Goal: Task Accomplishment & Management: Complete application form

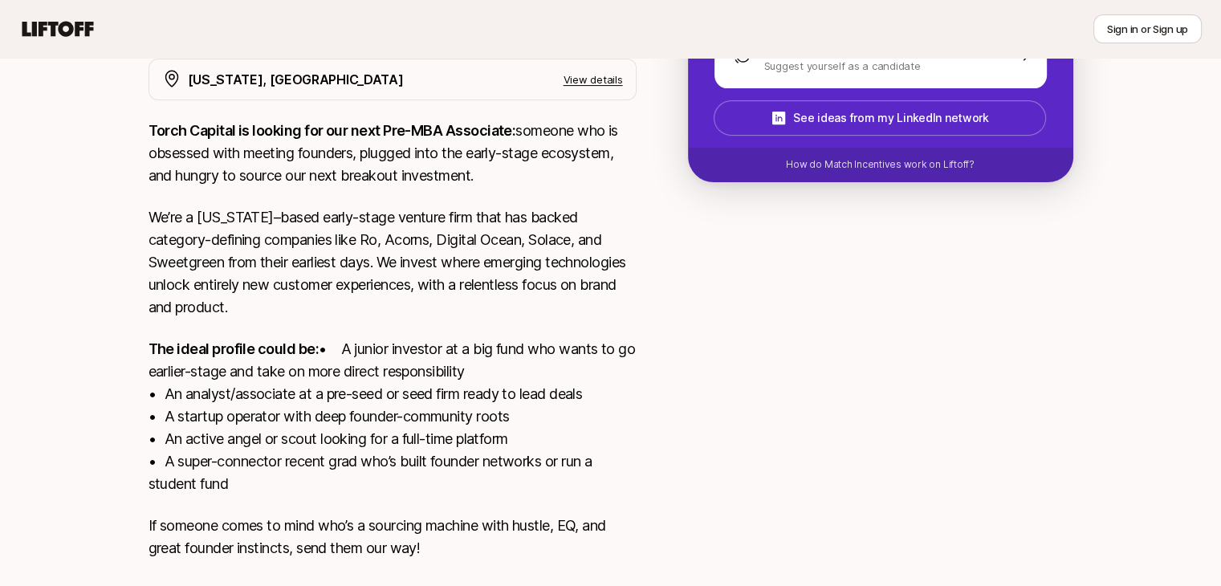
scroll to position [456, 0]
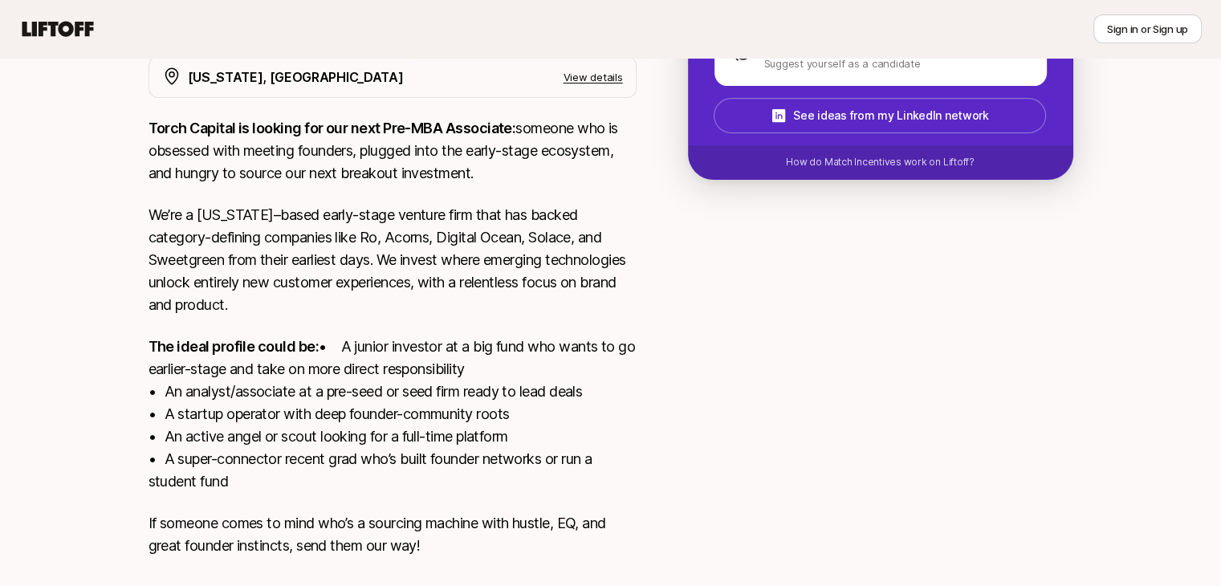
click at [547, 337] on p "The ideal profile could be: • A junior investor at a big fund who wants to go e…" at bounding box center [392, 413] width 488 height 157
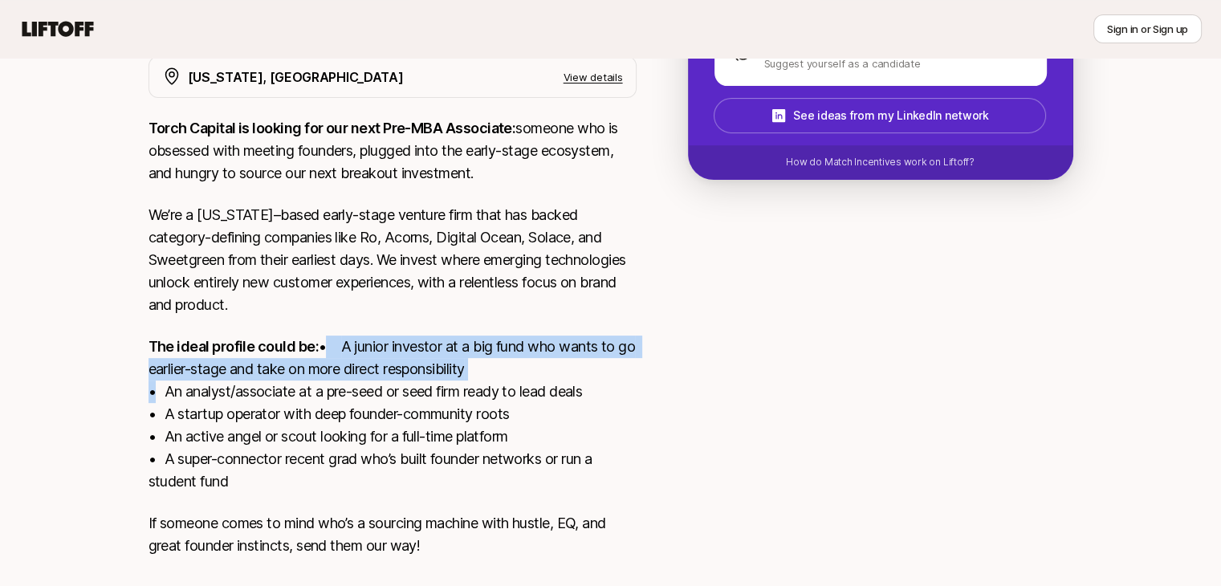
click at [547, 337] on p "The ideal profile could be: • A junior investor at a big fund who wants to go e…" at bounding box center [392, 413] width 488 height 157
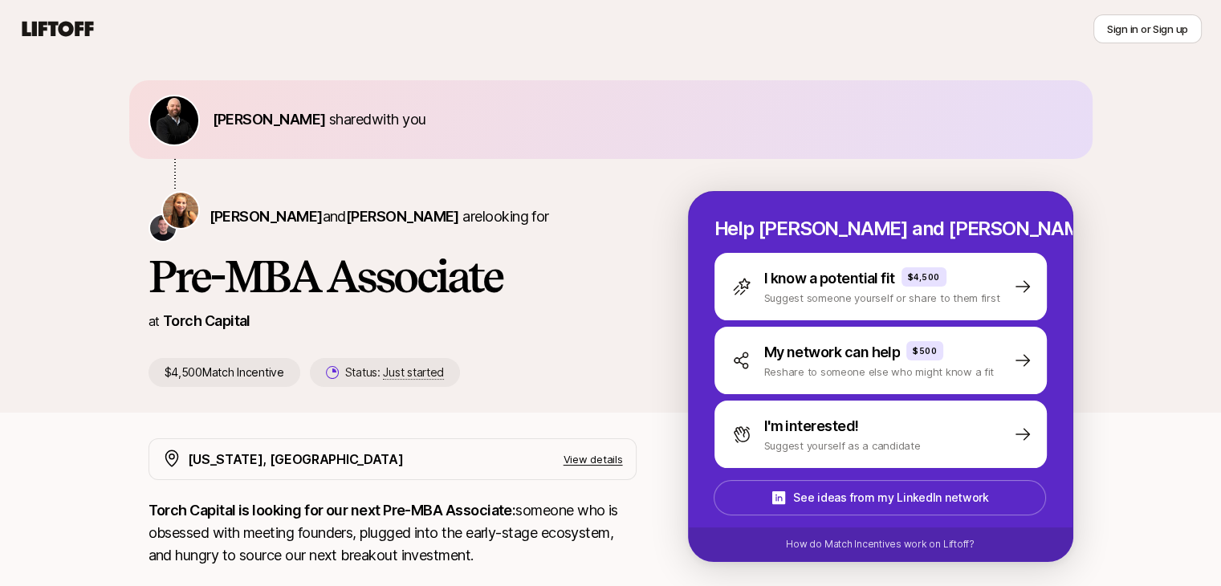
scroll to position [26, 0]
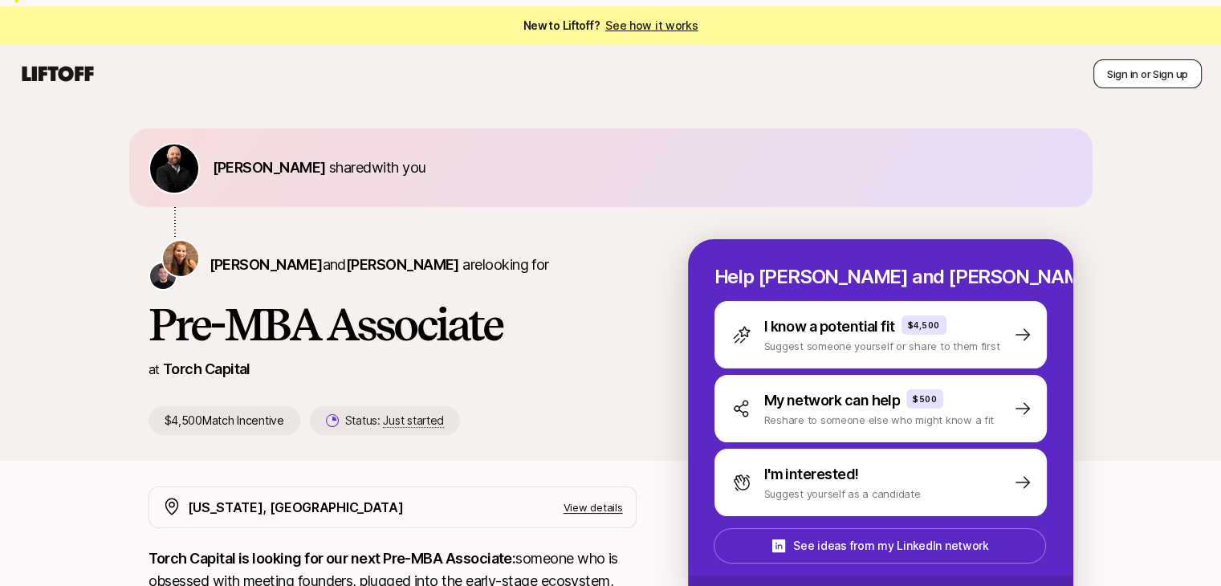
click at [1157, 59] on button "Sign in or Sign up" at bounding box center [1147, 73] width 108 height 29
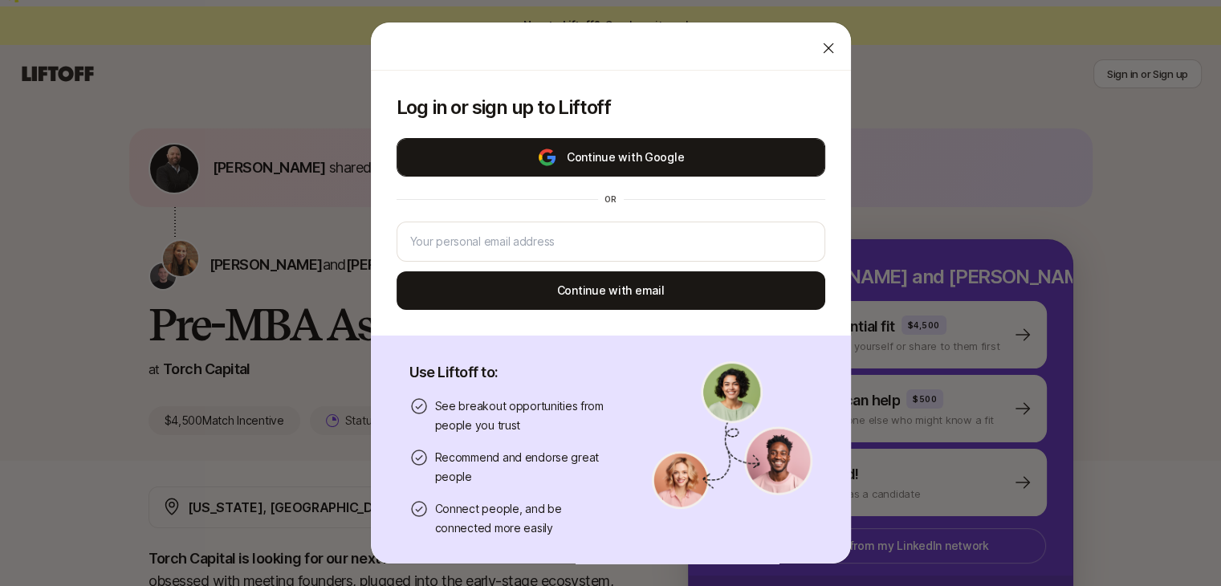
click at [727, 169] on button "Continue with Google" at bounding box center [610, 157] width 429 height 39
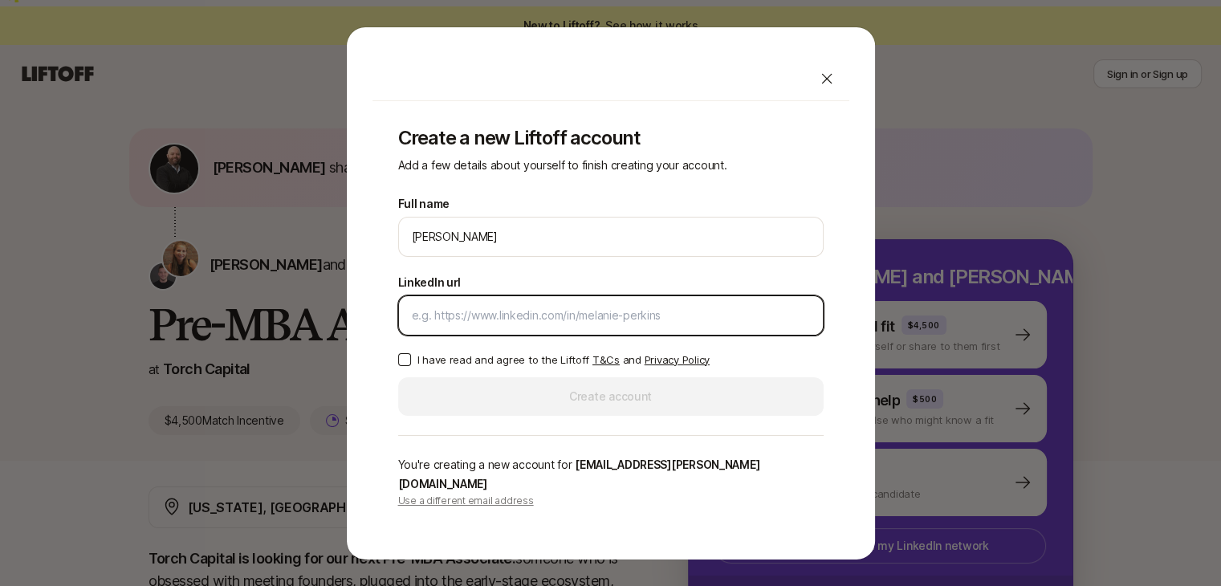
click at [533, 325] on input "LinkedIn url" at bounding box center [611, 315] width 398 height 19
click at [486, 319] on input "LinkedIn url" at bounding box center [611, 315] width 398 height 19
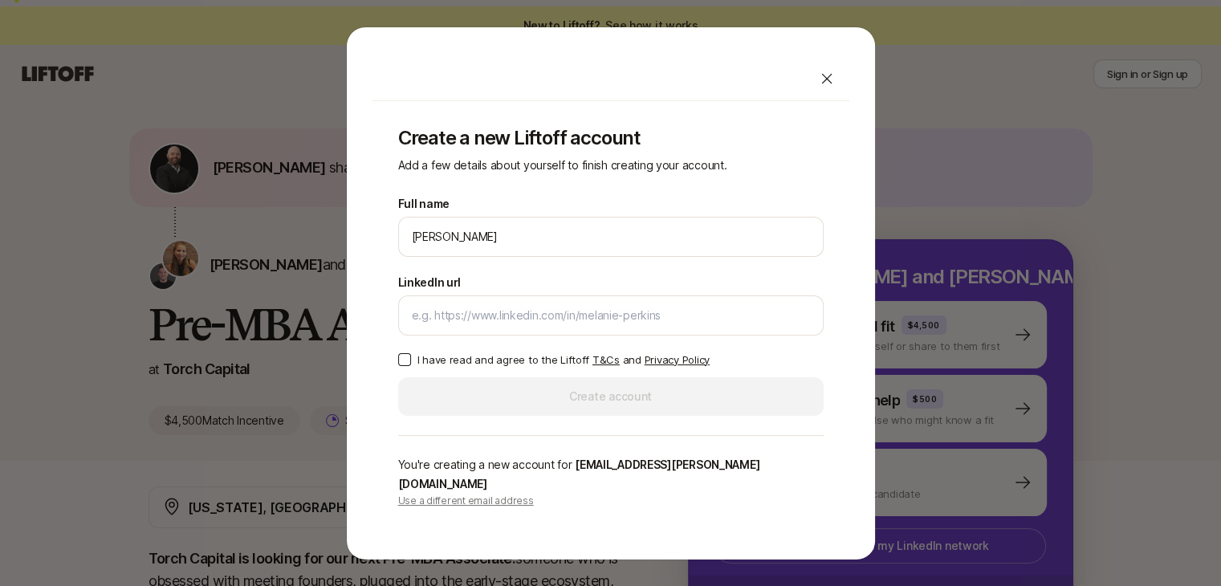
click at [405, 364] on button "I have read and agree to the Liftoff T&Cs and Privacy Policy" at bounding box center [404, 359] width 13 height 13
click at [501, 299] on div "LinkedIn url" at bounding box center [610, 304] width 425 height 63
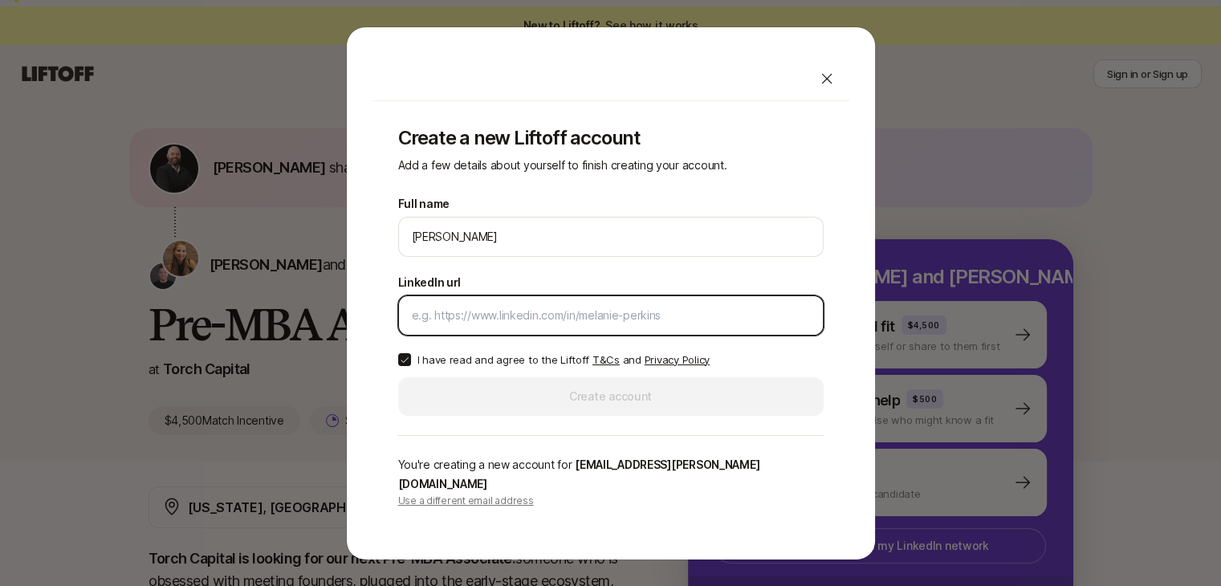
click at [489, 321] on input "LinkedIn url" at bounding box center [611, 315] width 398 height 19
paste input "https://www.linkedin.com/in/jack-pitts/"
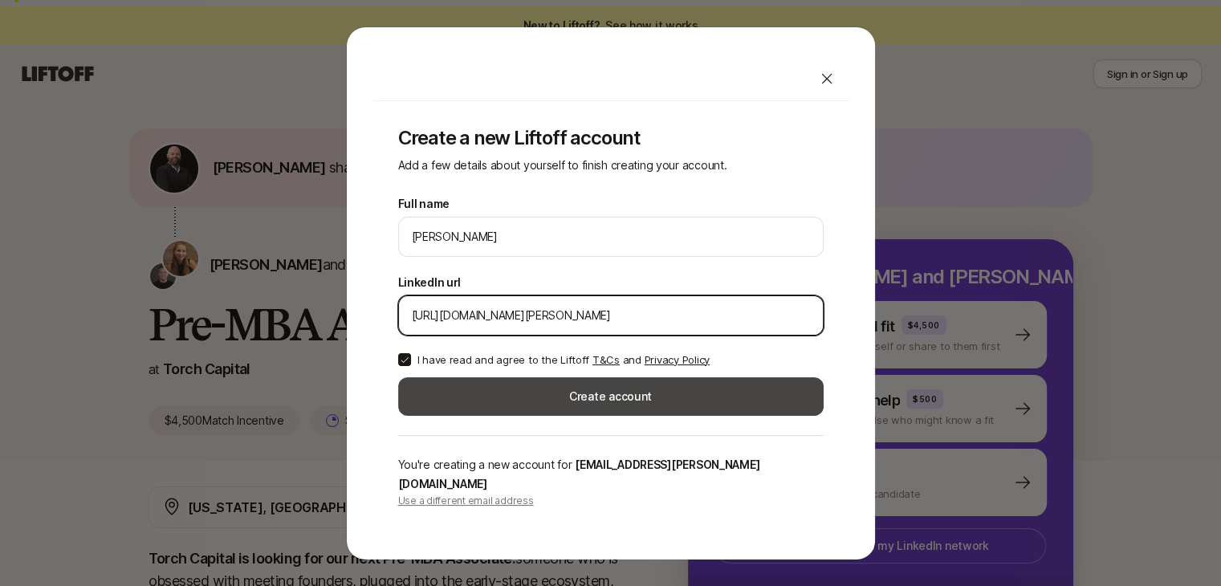
type input "https://www.linkedin.com/in/jack-pitts/"
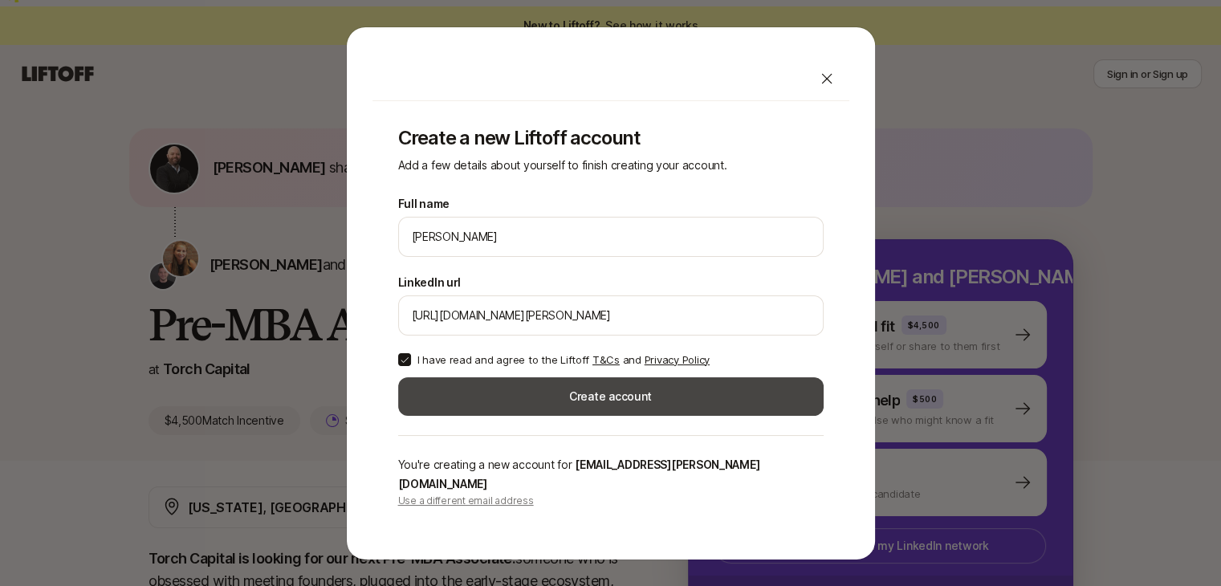
click at [523, 409] on button "Create account" at bounding box center [610, 396] width 425 height 39
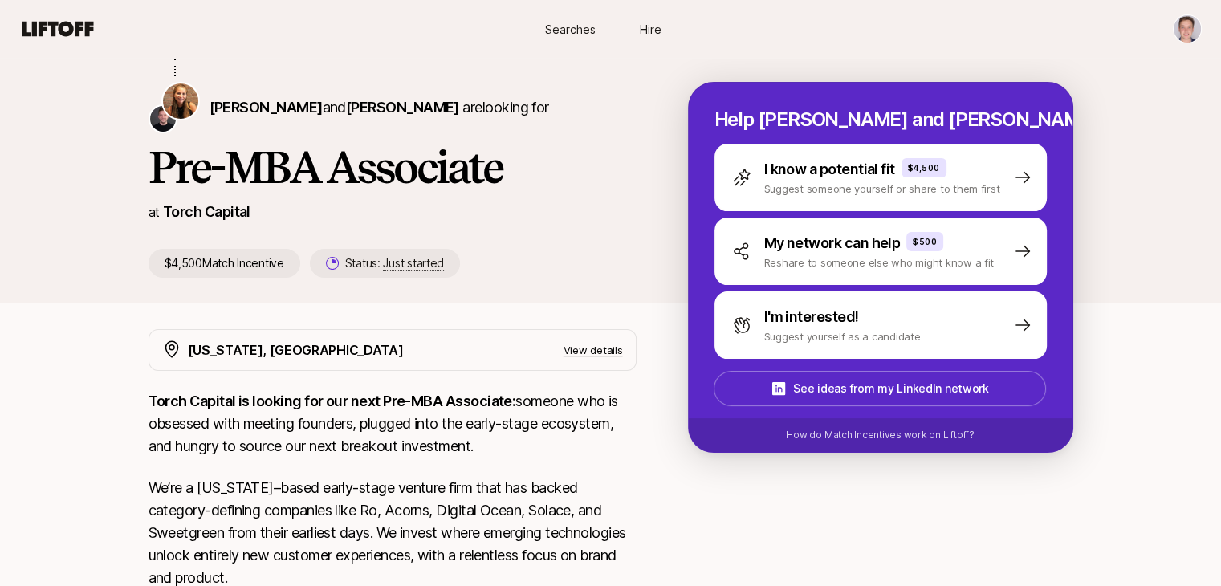
scroll to position [185, 0]
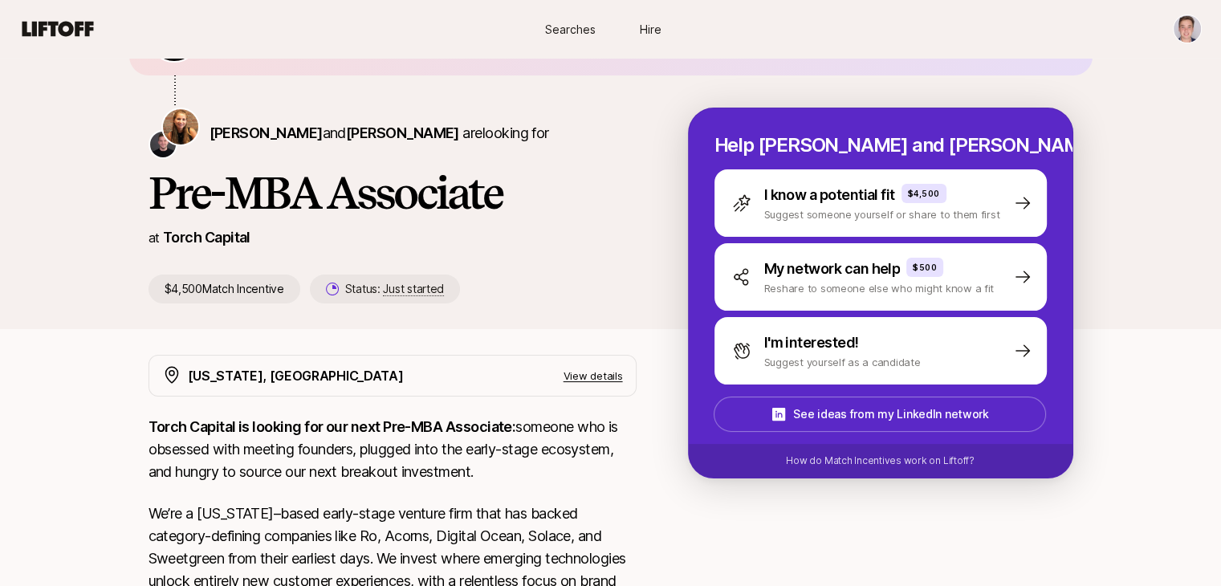
scroll to position [157, 0]
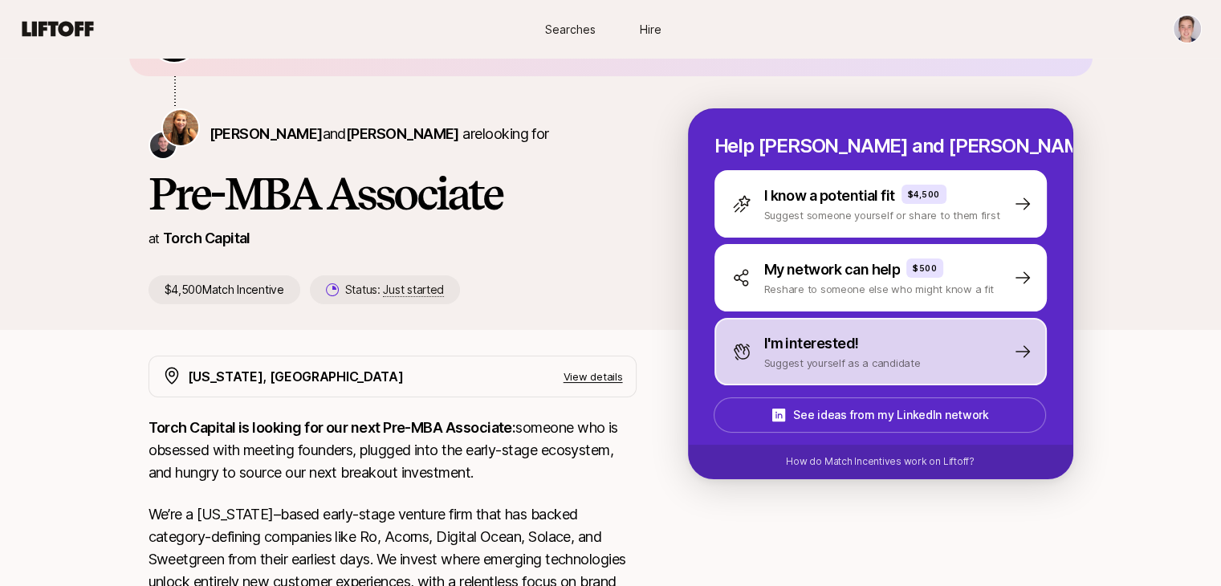
click at [844, 332] on p "I'm interested!" at bounding box center [811, 343] width 95 height 22
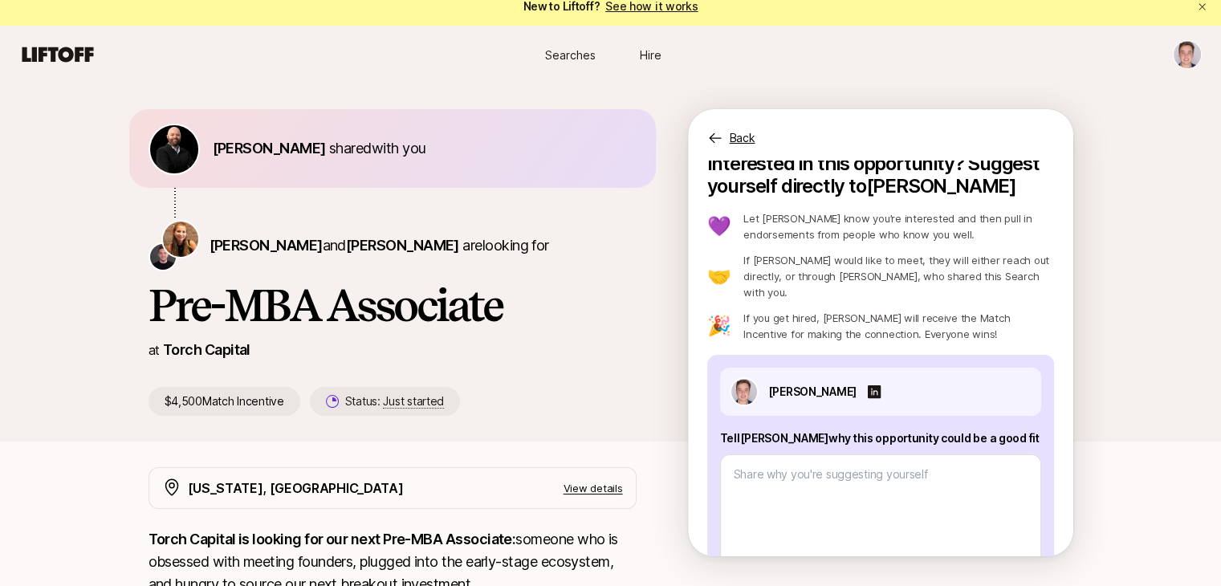
scroll to position [90, 0]
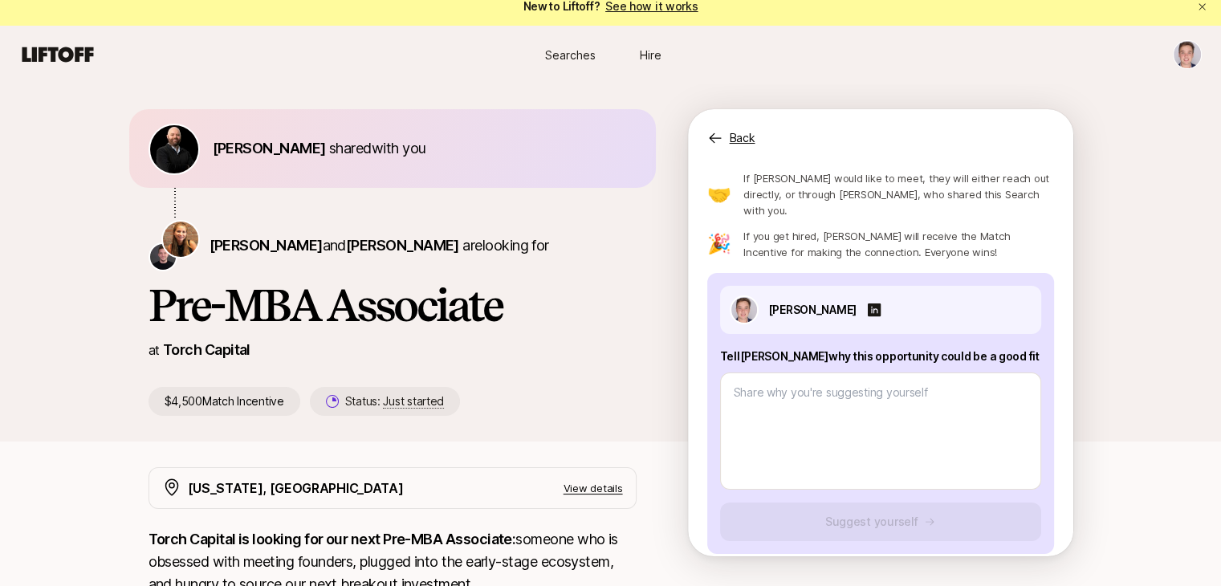
click at [738, 128] on p "Back" at bounding box center [743, 137] width 26 height 19
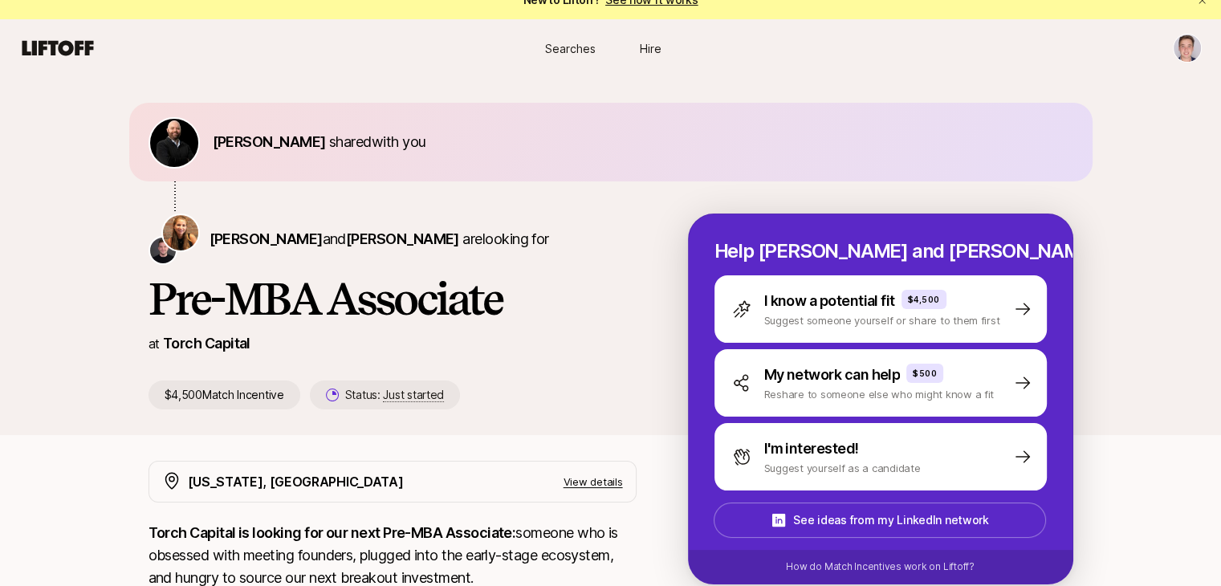
scroll to position [35, 0]
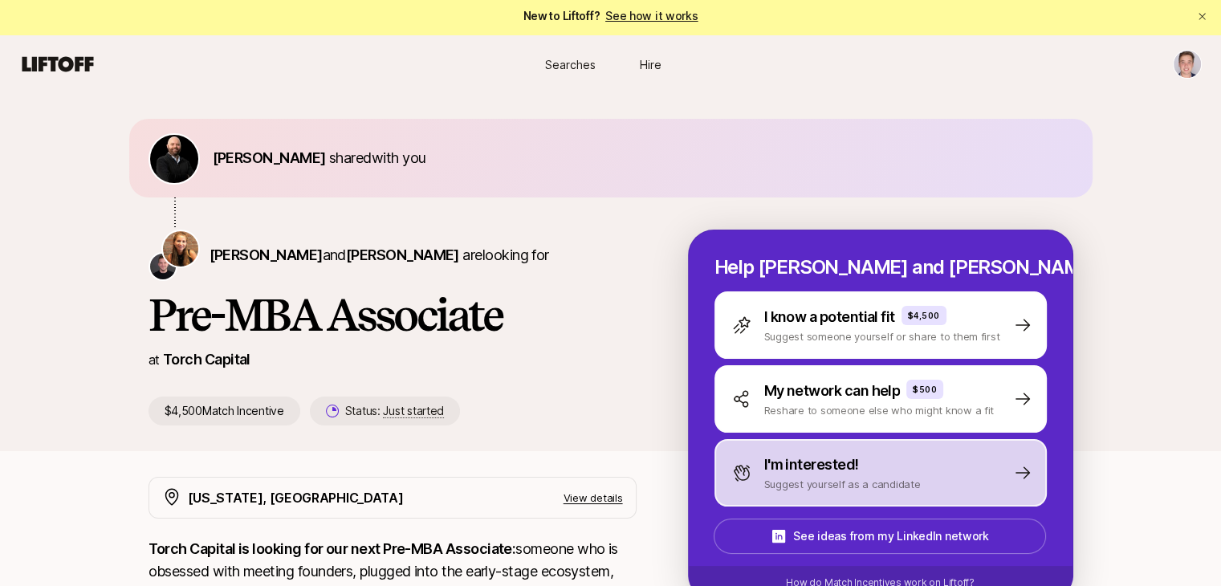
click at [828, 476] on p "Suggest yourself as a candidate" at bounding box center [842, 484] width 157 height 16
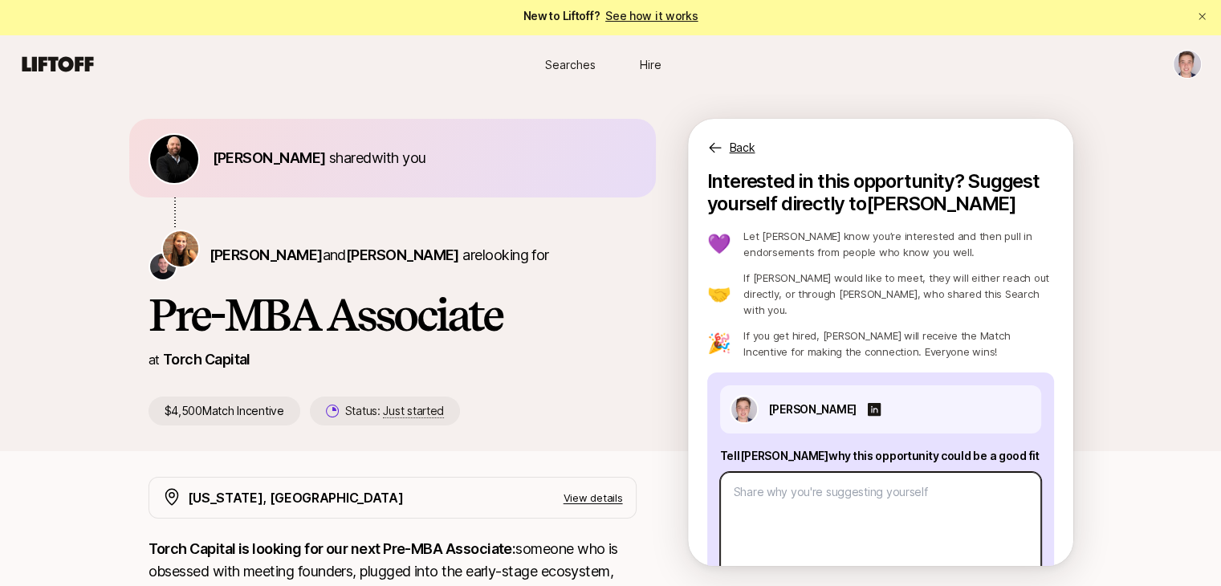
click at [828, 472] on textarea at bounding box center [880, 530] width 321 height 117
click at [846, 482] on textarea at bounding box center [880, 530] width 321 height 117
type textarea "x"
type textarea "S"
type textarea "x"
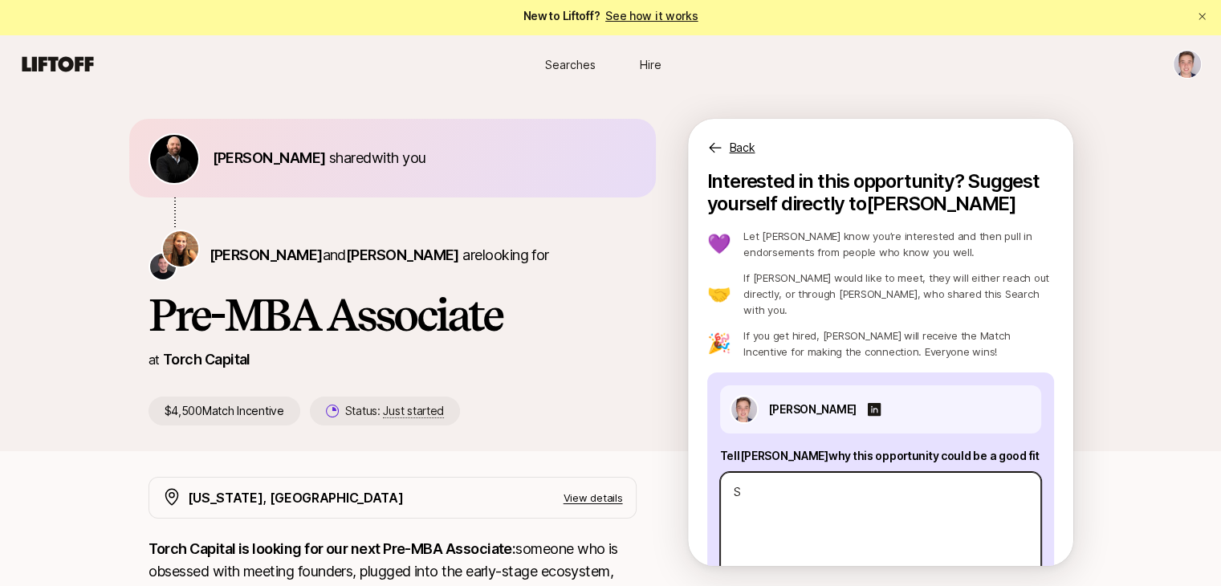
type textarea "St"
type textarea "x"
type textarea "Step"
type textarea "x"
type textarea "Steph"
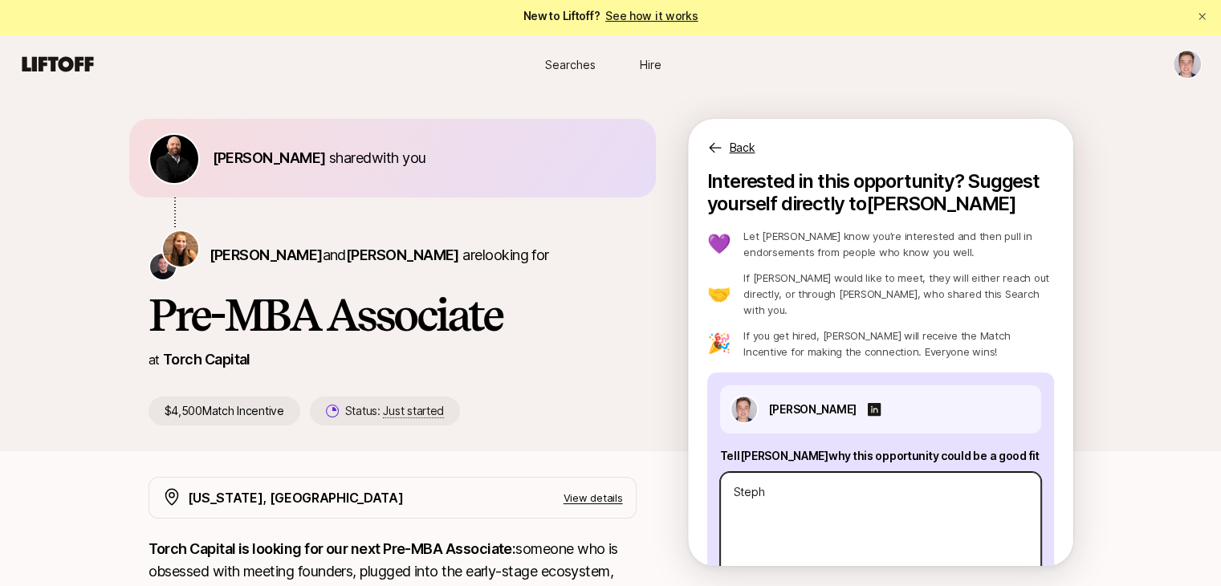
type textarea "x"
type textarea "Stephe"
type textarea "x"
type textarea "[PERSON_NAME]"
type textarea "x"
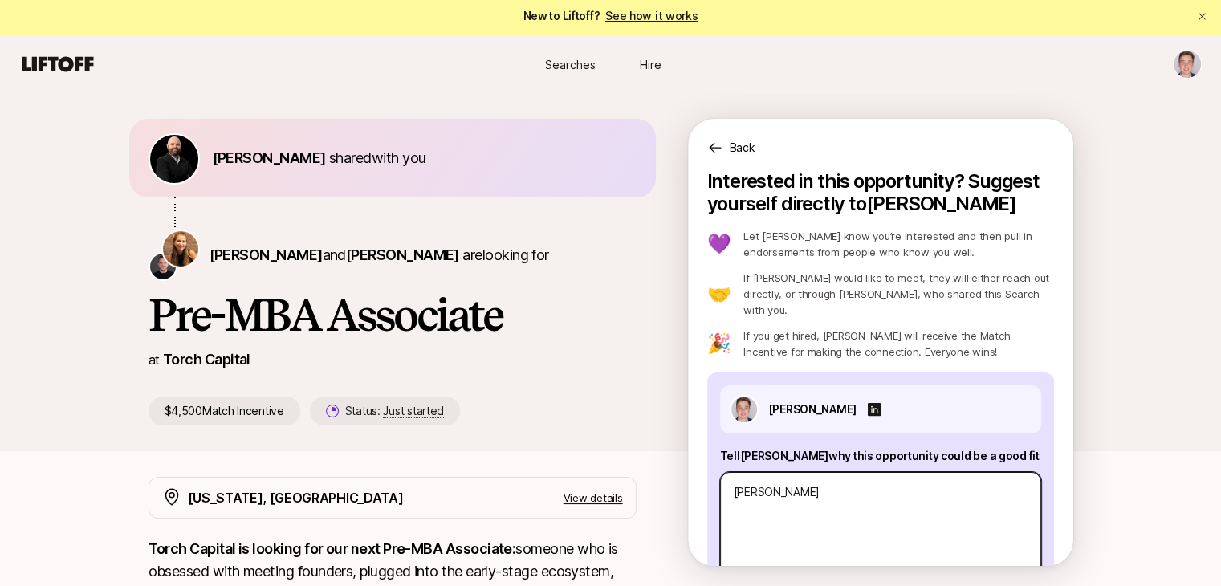
type textarea "[PERSON_NAME]"
type textarea "x"
type textarea "[PERSON_NAME]"
type textarea "x"
type textarea "[PERSON_NAME]"
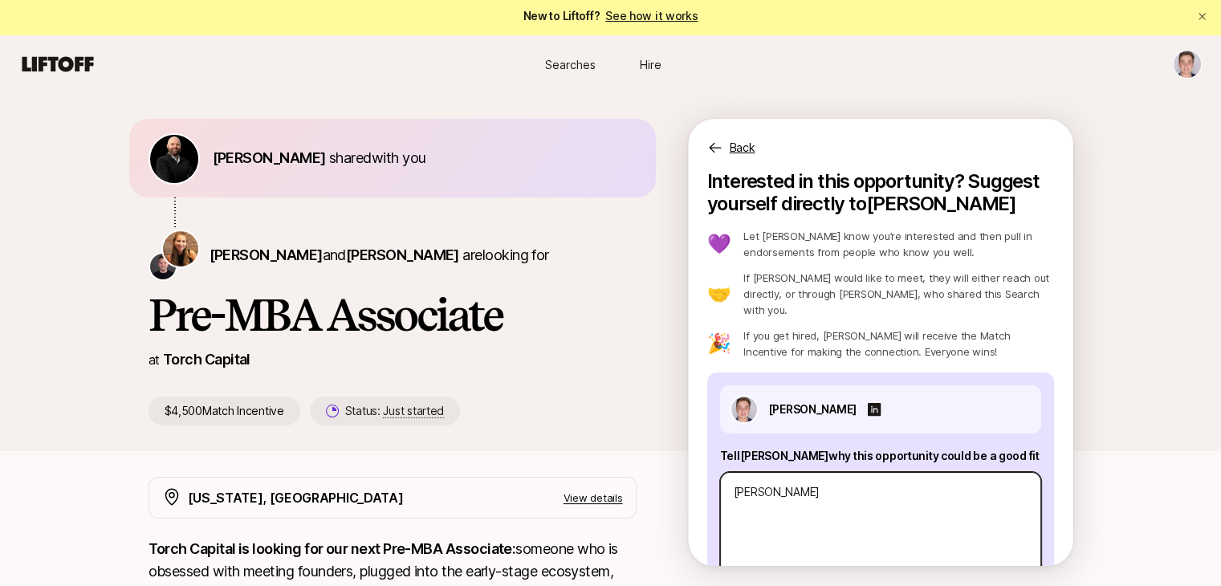
type textarea "x"
type textarea "[PERSON_NAME]"
type textarea "x"
type textarea "[PERSON_NAME]"
type textarea "x"
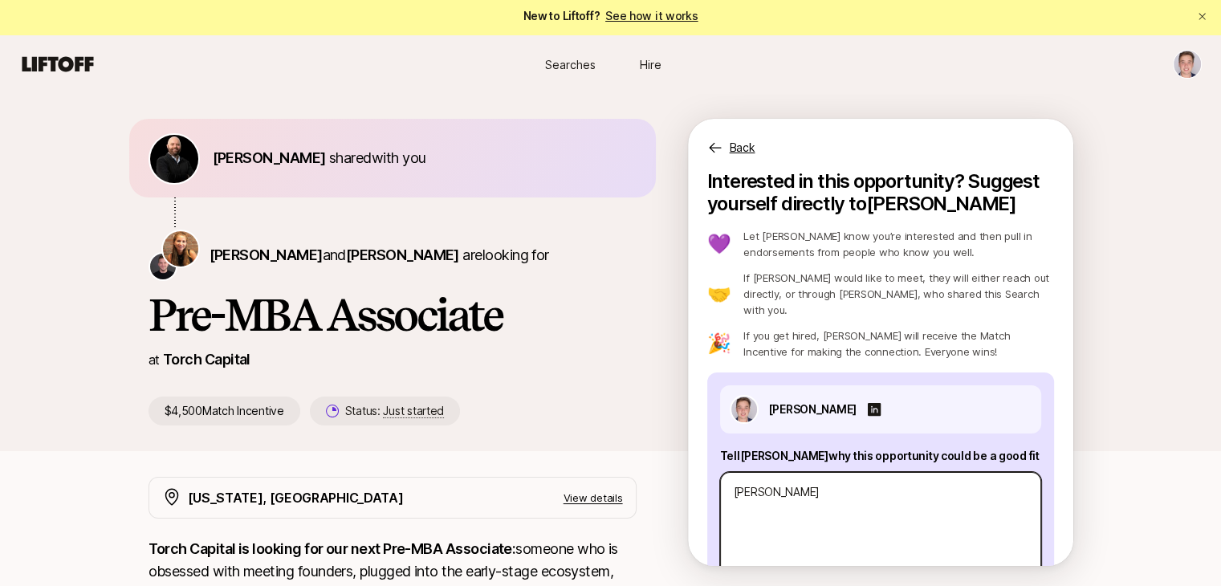
type textarea "[PERSON_NAME]"
type textarea "x"
type textarea "[PERSON_NAME]"
type textarea "x"
type textarea "[PERSON_NAME]"
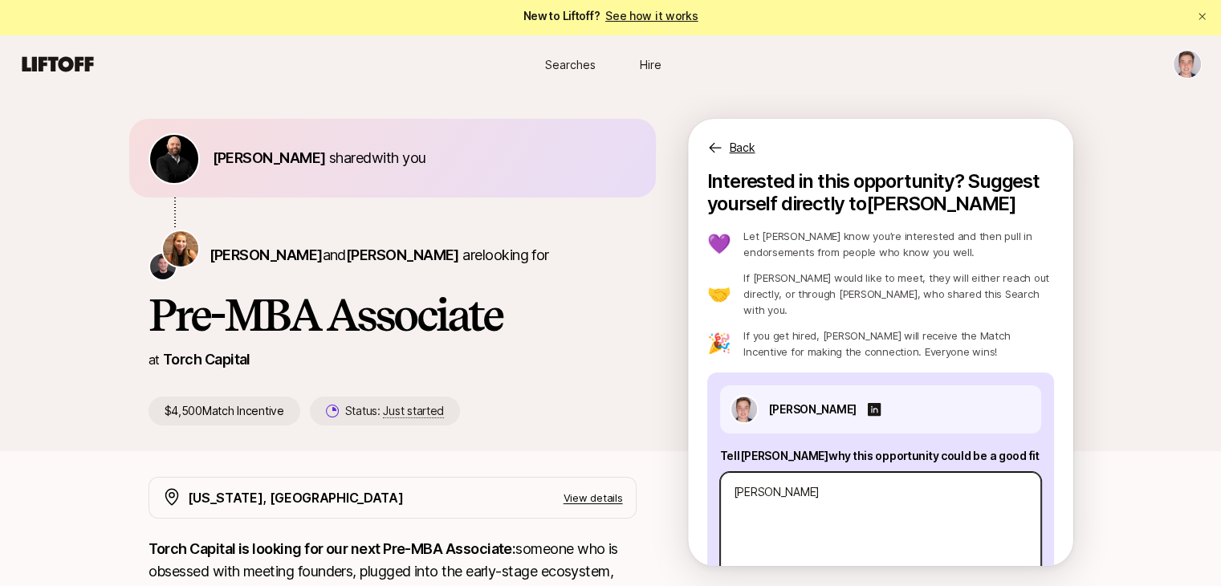
type textarea "x"
type textarea "[PERSON_NAME]"
type textarea "x"
type textarea "[PERSON_NAME]"
type textarea "x"
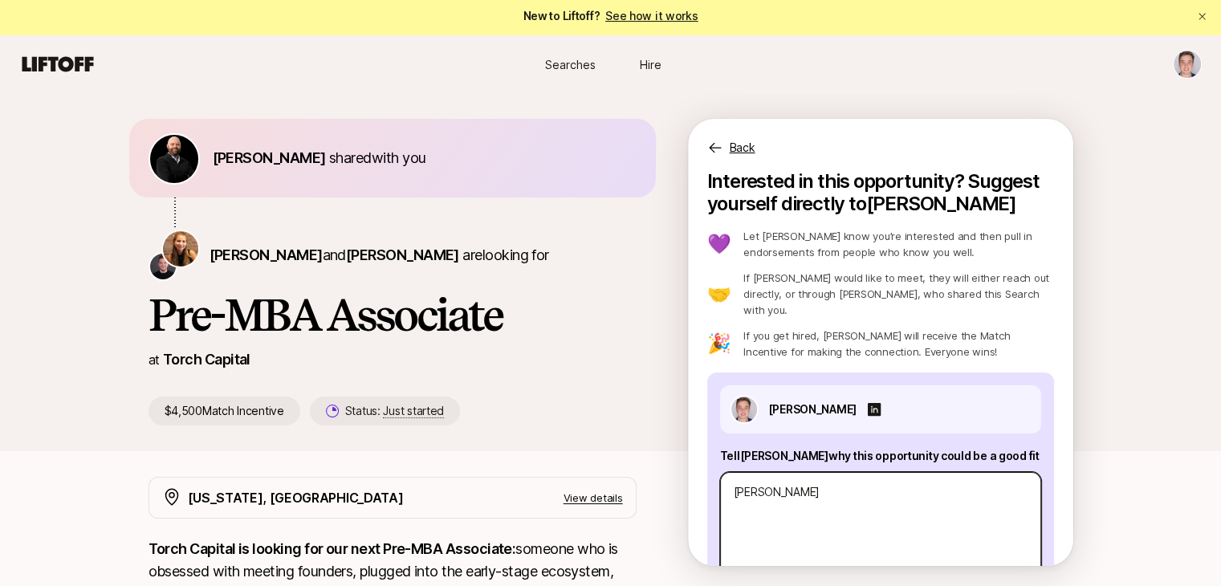
type textarea "[PERSON_NAME]"
type textarea "x"
type textarea "[PERSON_NAME]"
type textarea "x"
type textarea "[PERSON_NAME]"
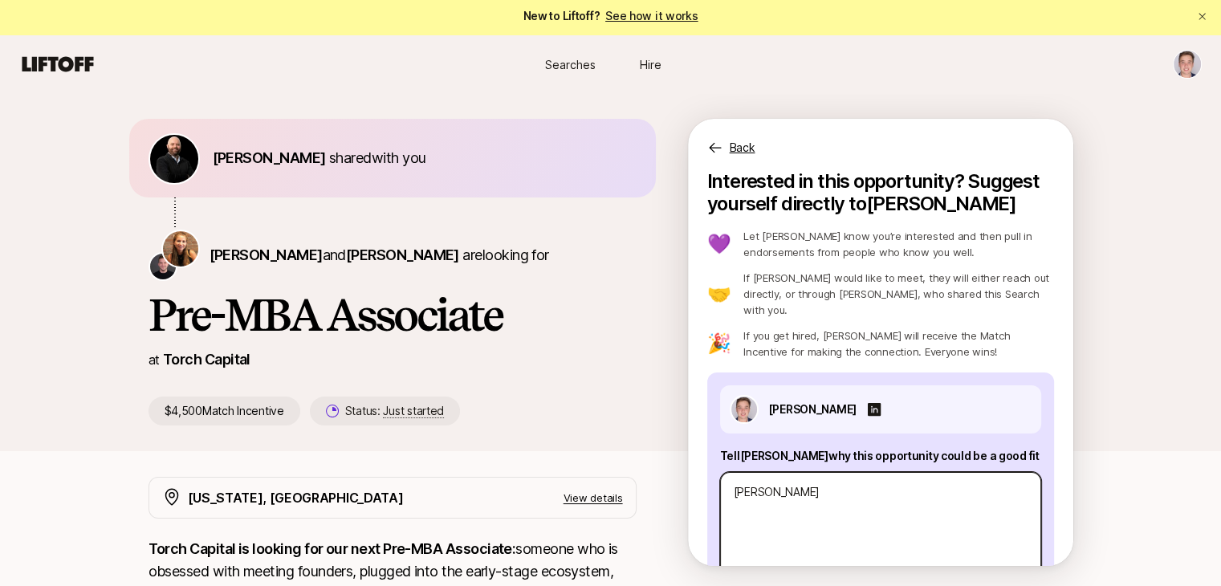
type textarea "x"
type textarea "[PERSON_NAME]"
type textarea "x"
type textarea "[PERSON_NAME] R"
type textarea "x"
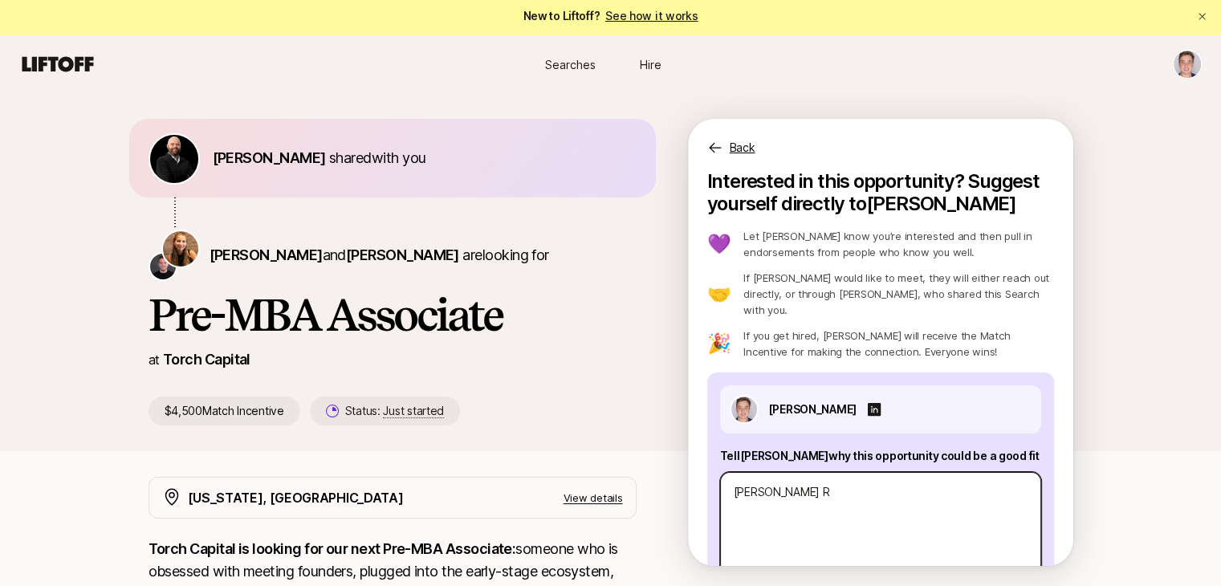
type textarea "[PERSON_NAME]"
type textarea "x"
type textarea "[PERSON_NAME] r"
type textarea "x"
type textarea "[PERSON_NAME] re"
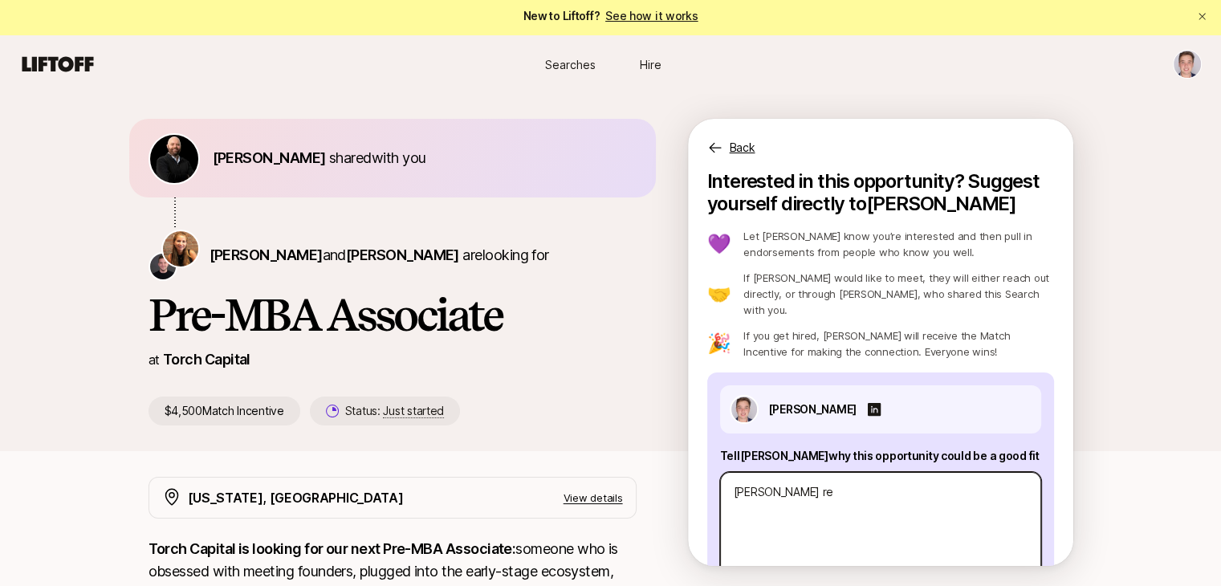
type textarea "x"
type textarea "[PERSON_NAME] ref"
type textarea "x"
type textarea "[PERSON_NAME] [PERSON_NAME]"
type textarea "x"
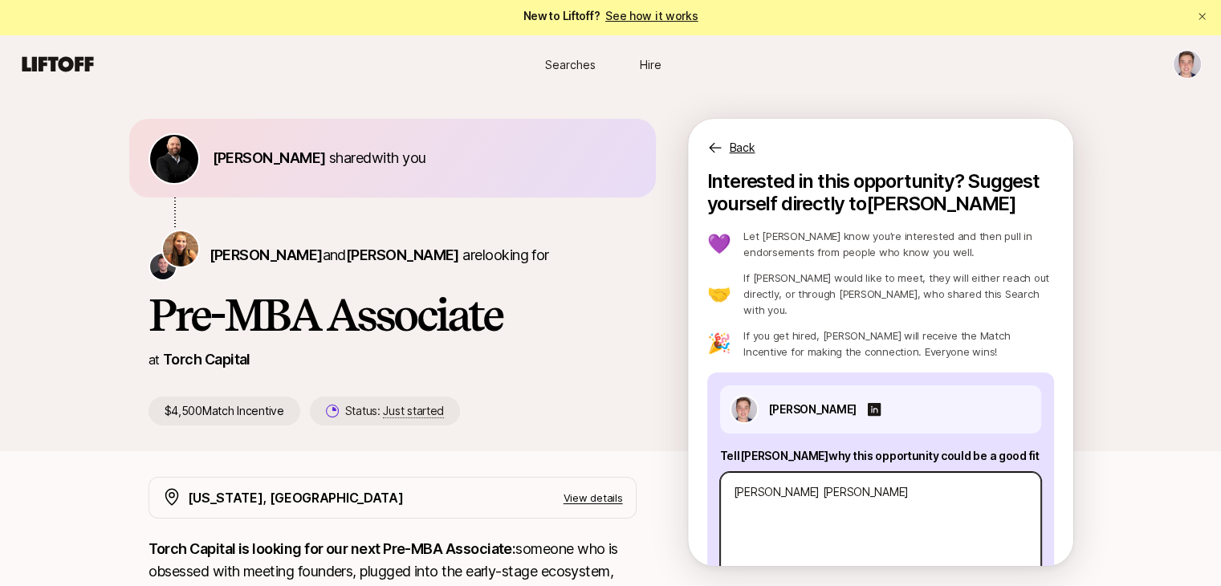
type textarea "[PERSON_NAME] reffe"
type textarea "x"
type textarea "[PERSON_NAME] reffer"
type textarea "x"
type textarea "[PERSON_NAME] reffere"
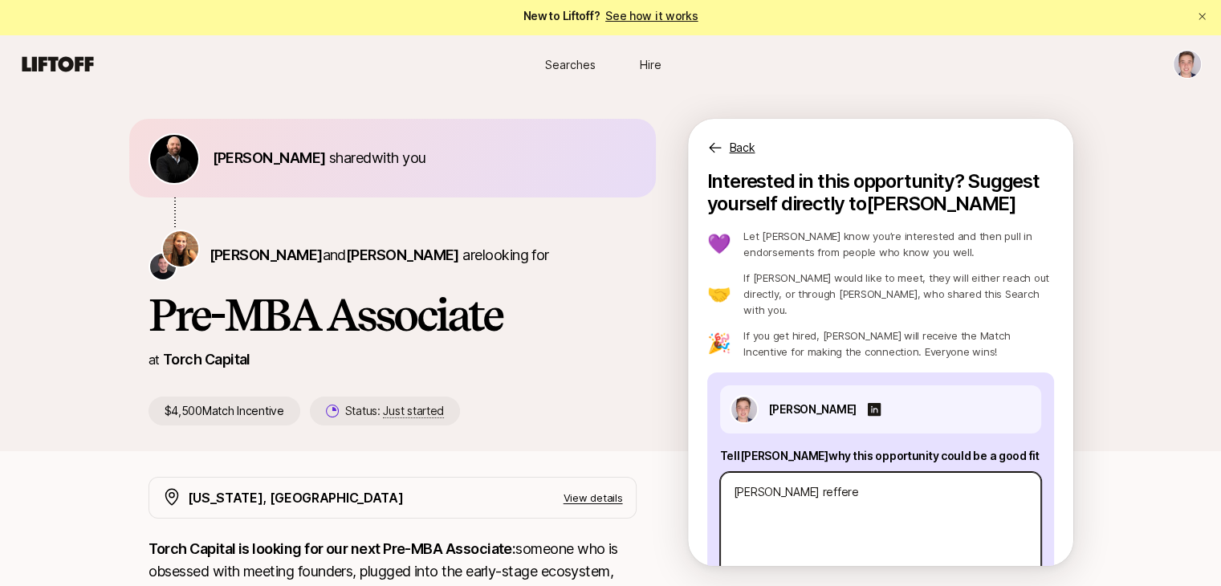
type textarea "x"
type textarea "[PERSON_NAME] reffered"
type textarea "x"
type textarea "[PERSON_NAME] reffered"
click at [840, 472] on textarea "[PERSON_NAME] reffered" at bounding box center [880, 530] width 321 height 117
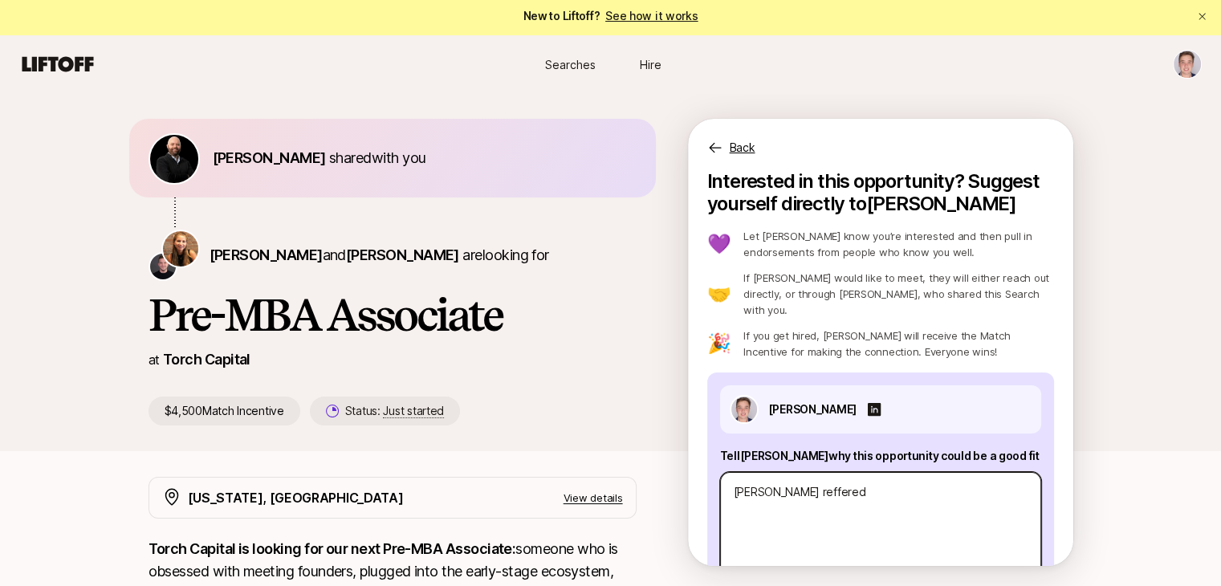
click at [840, 472] on textarea "[PERSON_NAME] reffered" at bounding box center [880, 530] width 321 height 117
type textarea "x"
type textarea "[PERSON_NAME] s"
type textarea "x"
type textarea "[PERSON_NAME] sh"
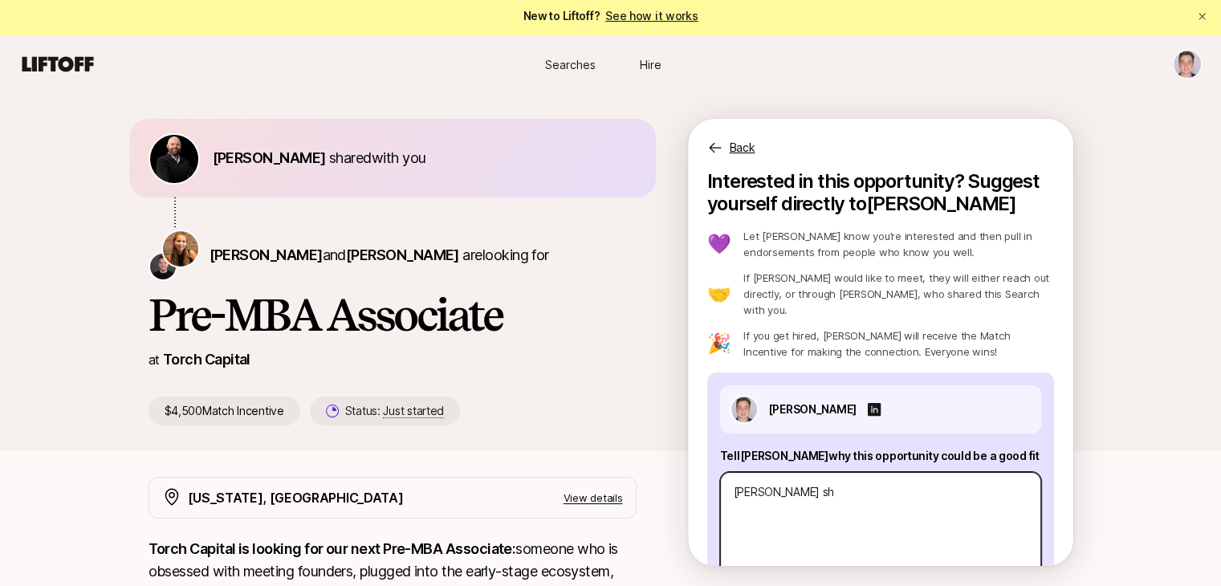
type textarea "x"
type textarea "[PERSON_NAME] sha"
type textarea "x"
type textarea "[PERSON_NAME] shar"
type textarea "x"
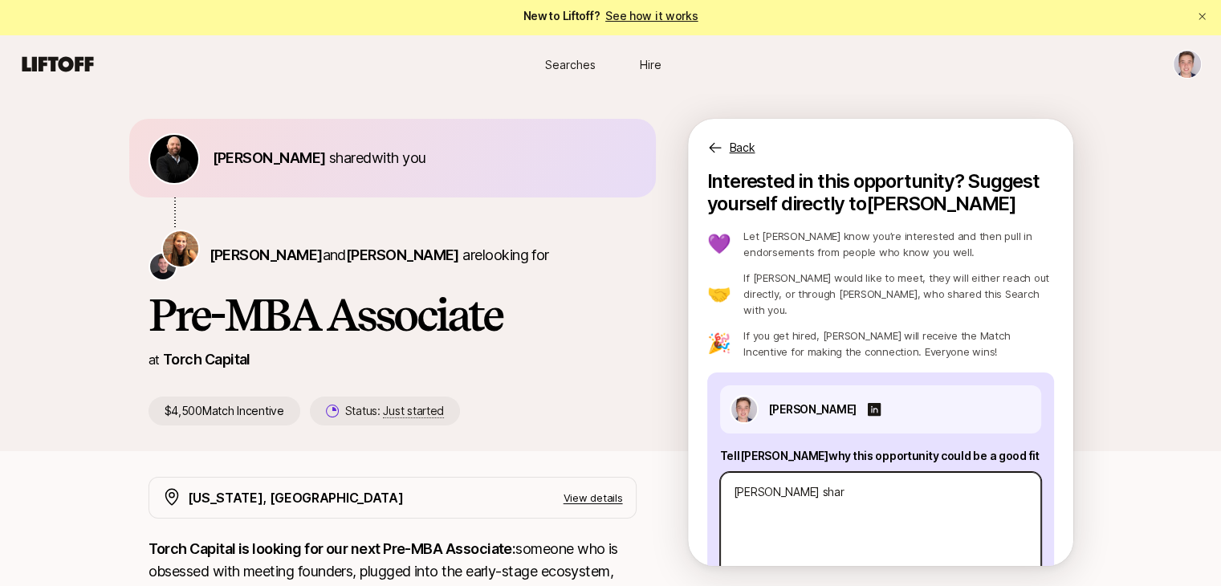
type textarea "[PERSON_NAME] share"
type textarea "x"
type textarea "[PERSON_NAME] shared"
type textarea "x"
type textarea "[PERSON_NAME] shared t"
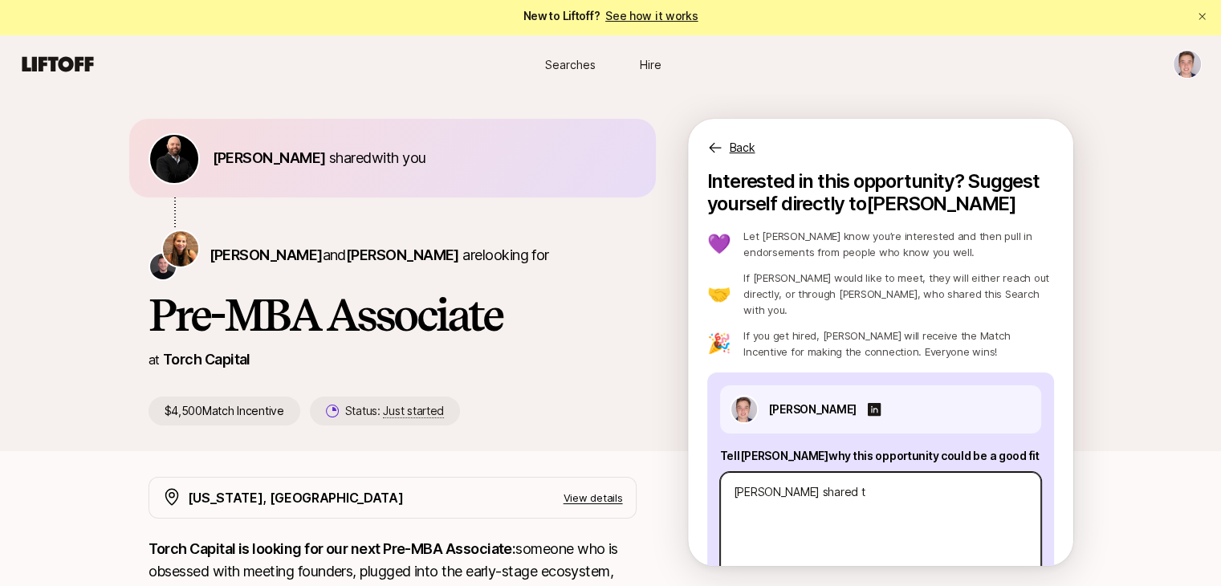
type textarea "x"
type textarea "[PERSON_NAME] shared th"
type textarea "x"
type textarea "[PERSON_NAME] shared thi"
type textarea "x"
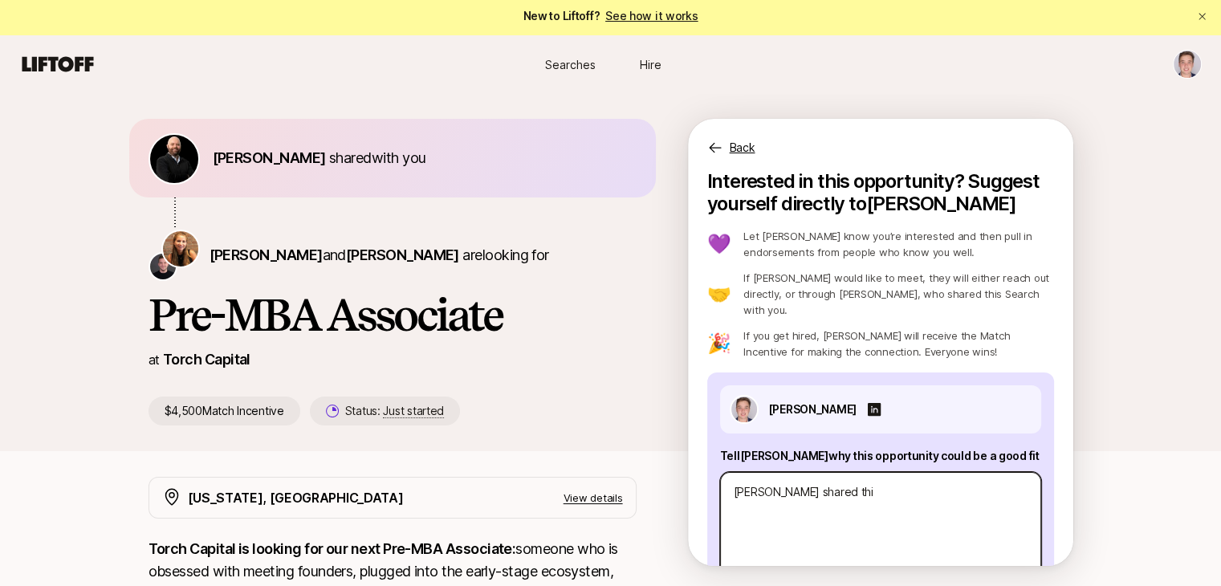
type textarea "[PERSON_NAME] shared this"
type textarea "x"
type textarea "[PERSON_NAME] shared this"
type textarea "x"
type textarea "[PERSON_NAME] shared this o"
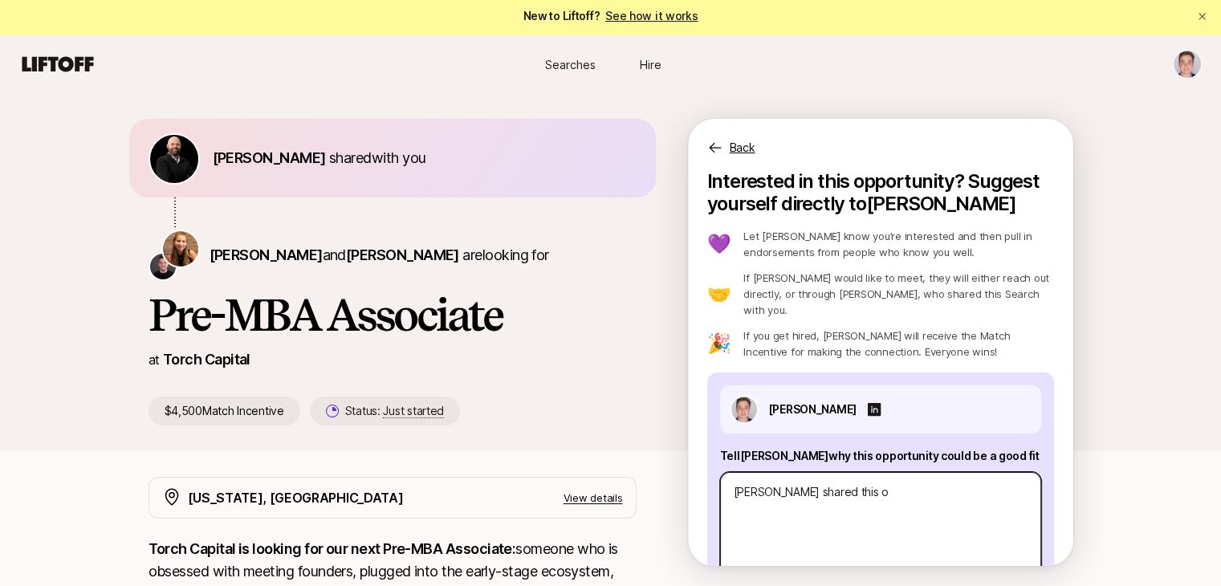
type textarea "x"
type textarea "[PERSON_NAME] shared this op"
type textarea "x"
type textarea "[PERSON_NAME] shared this opp"
type textarea "x"
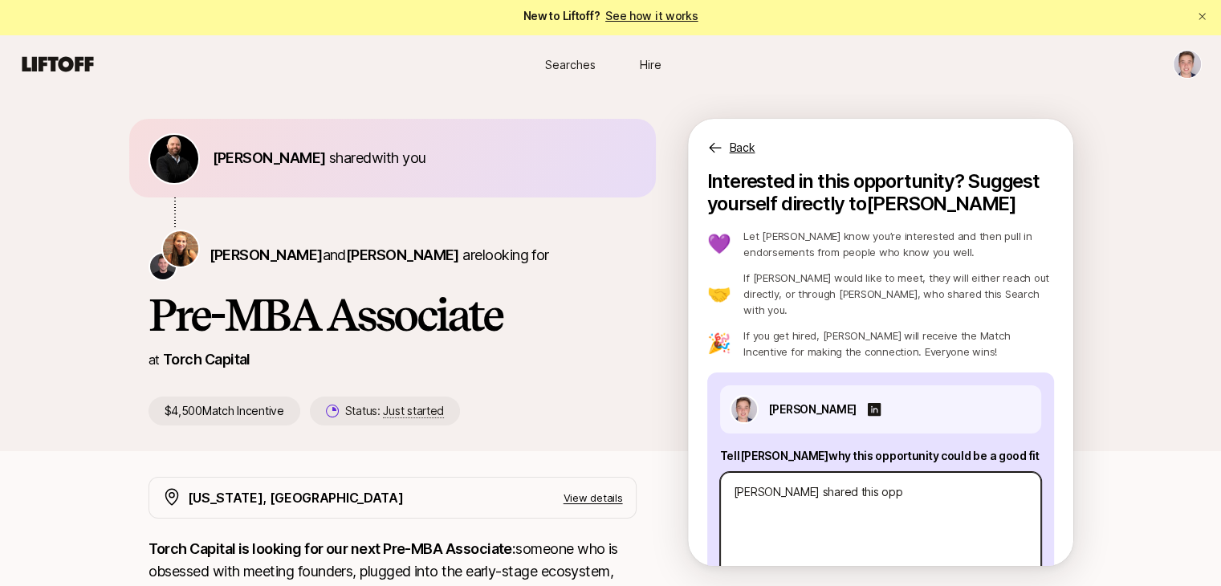
type textarea "[PERSON_NAME] shared this oppo"
type textarea "x"
type textarea "[PERSON_NAME] shared this oppor"
type textarea "x"
type textarea "[PERSON_NAME] shared this opportu"
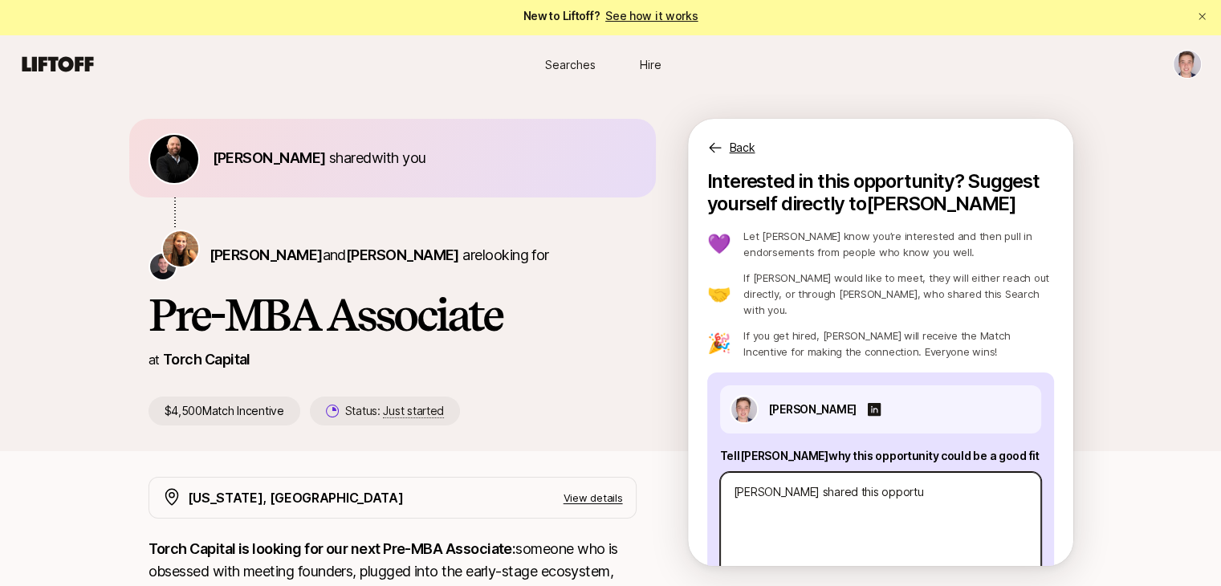
type textarea "x"
type textarea "[PERSON_NAME] shared this opportun"
type textarea "x"
type textarea "[PERSON_NAME] shared this opportuni"
type textarea "x"
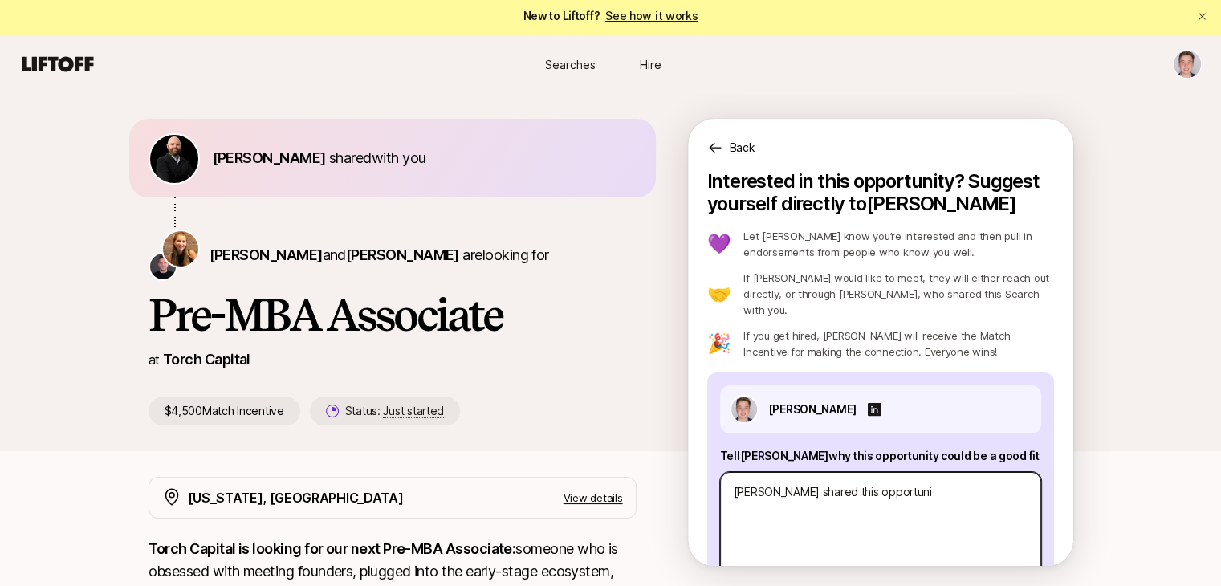
type textarea "[PERSON_NAME] shared this opportunit"
type textarea "x"
type textarea "[PERSON_NAME] shared this opportunity"
type textarea "x"
type textarea "[PERSON_NAME] shared this opportunity"
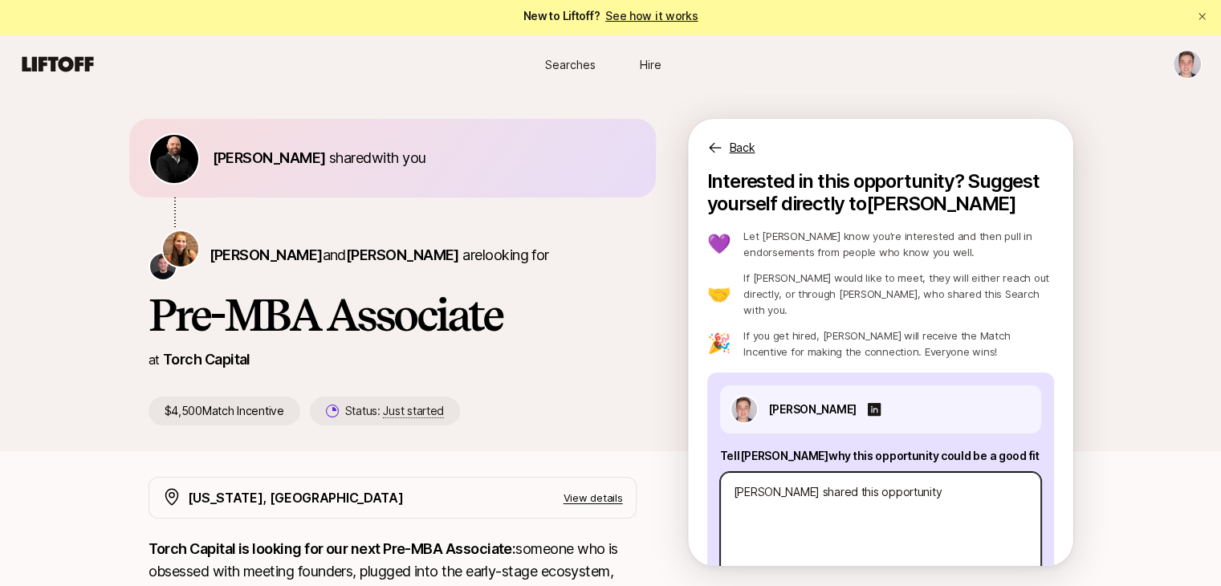
type textarea "x"
type textarea "[PERSON_NAME] shared this opportunity a"
type textarea "x"
type textarea "[PERSON_NAME] shared this opportunity an"
type textarea "x"
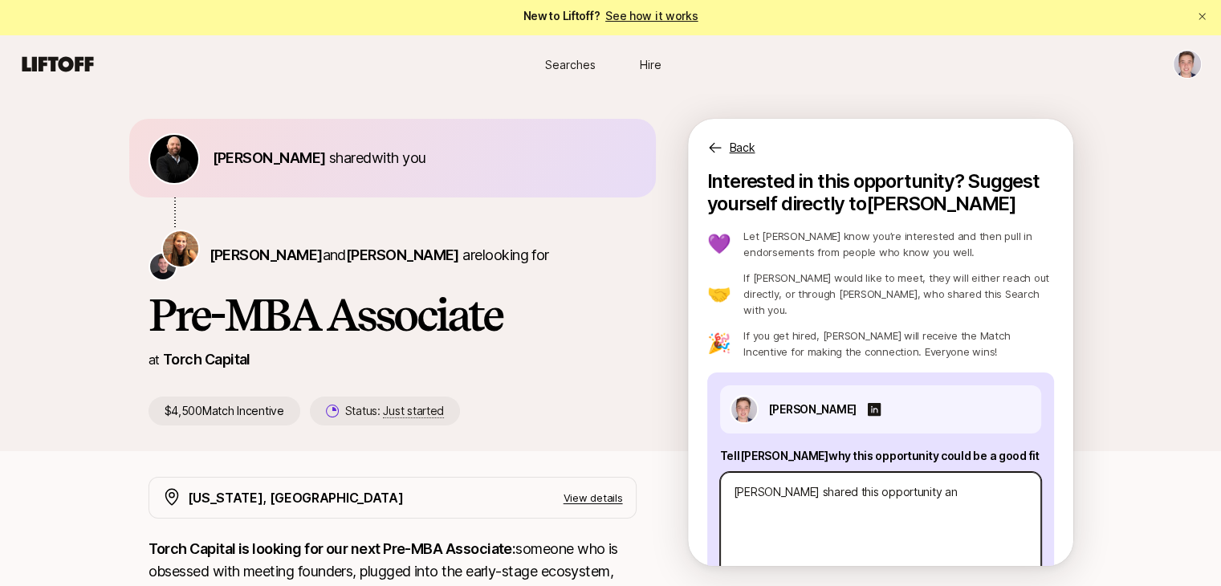
type textarea "[PERSON_NAME] shared this opportunity and"
type textarea "x"
type textarea "[PERSON_NAME] shared this opportunity and"
type textarea "x"
type textarea "[PERSON_NAME] shared this opportunity and r"
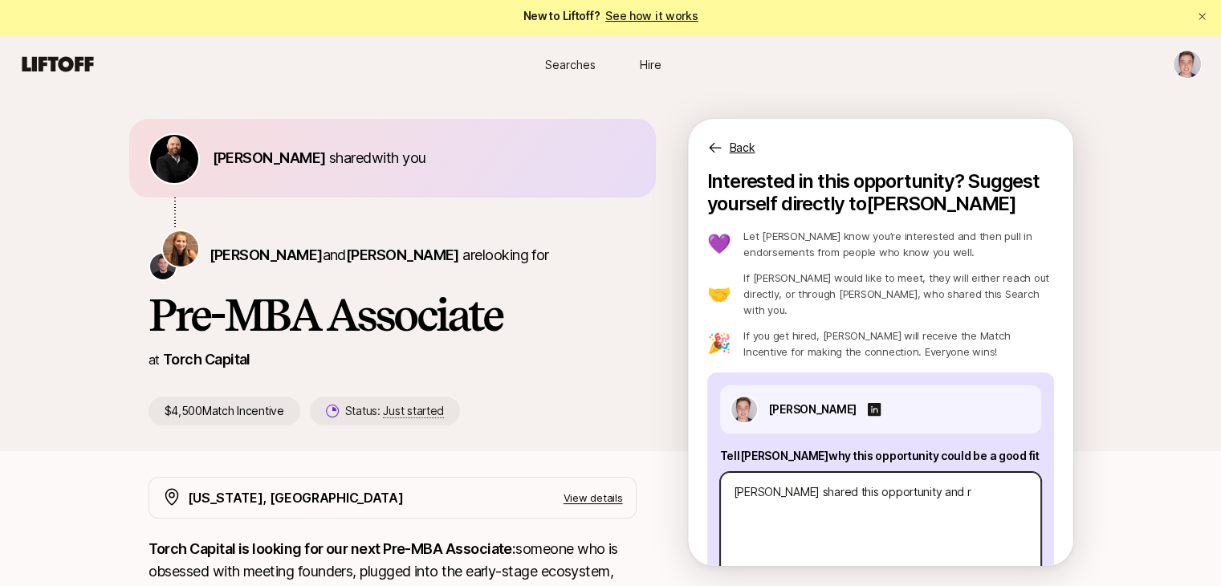
type textarea "x"
type textarea "[PERSON_NAME] shared this opportunity and re"
click at [864, 472] on textarea "[PERSON_NAME] shared this opportunity and re" at bounding box center [880, 530] width 321 height 117
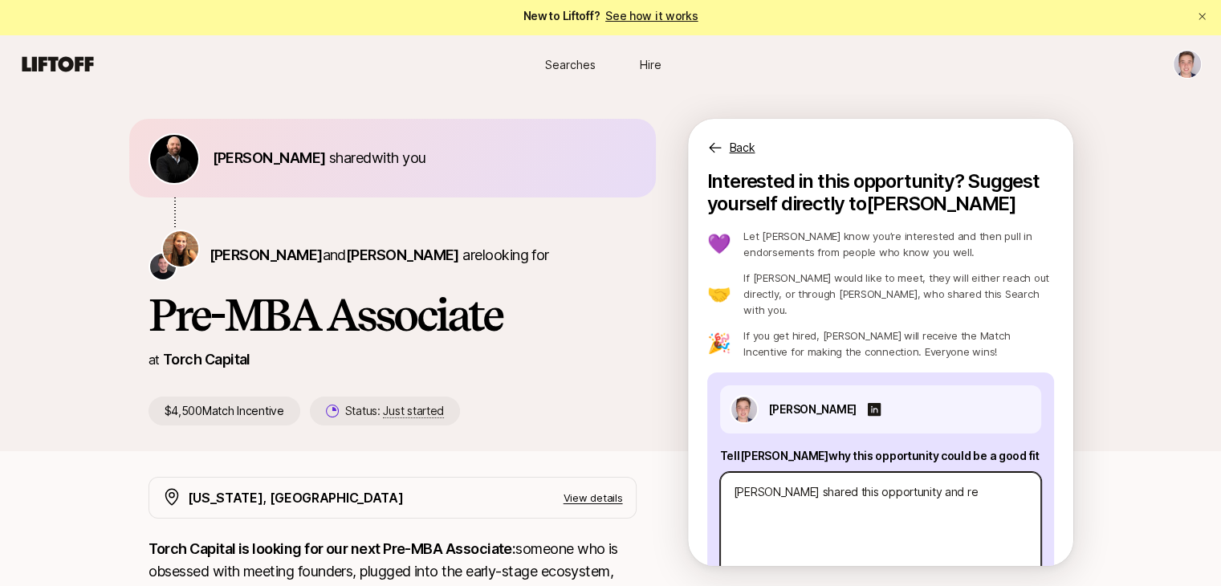
paste textarea "I’m a hustler who prides myself on working hard and creating opportunities. [PE…"
type textarea "x"
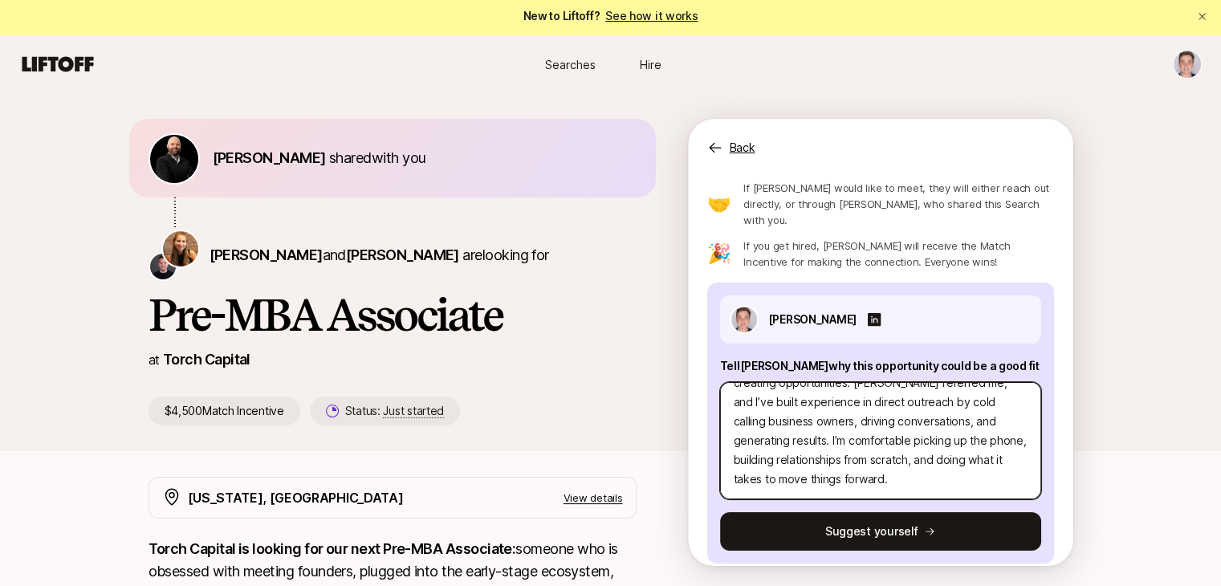
scroll to position [90, 0]
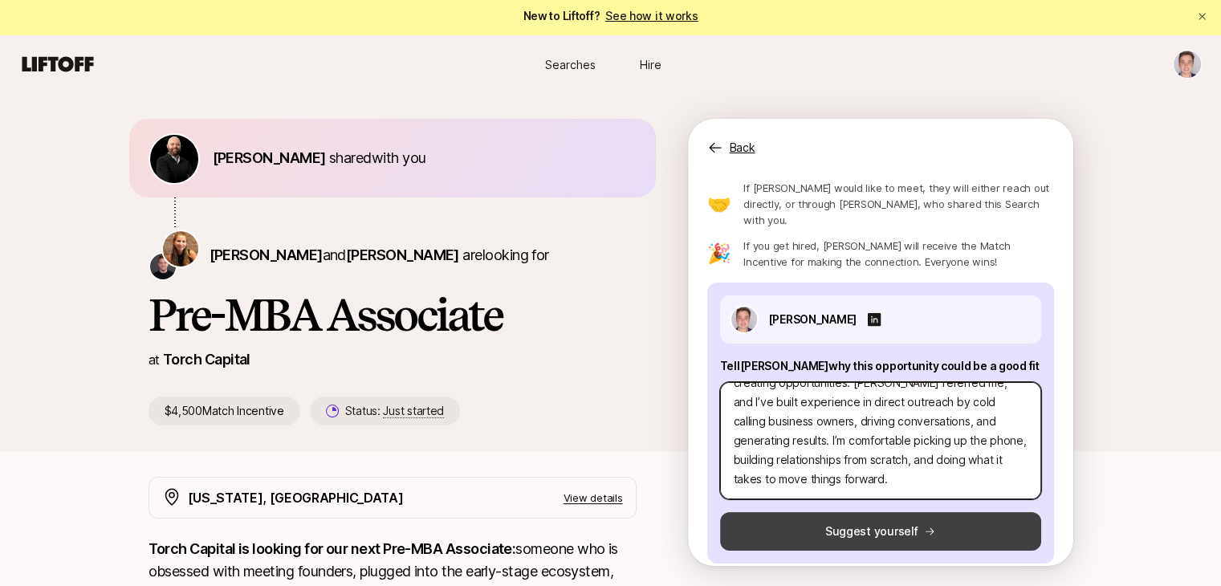
type textarea "I’m a hustler who prides myself on working hard and creating opportunities. [PE…"
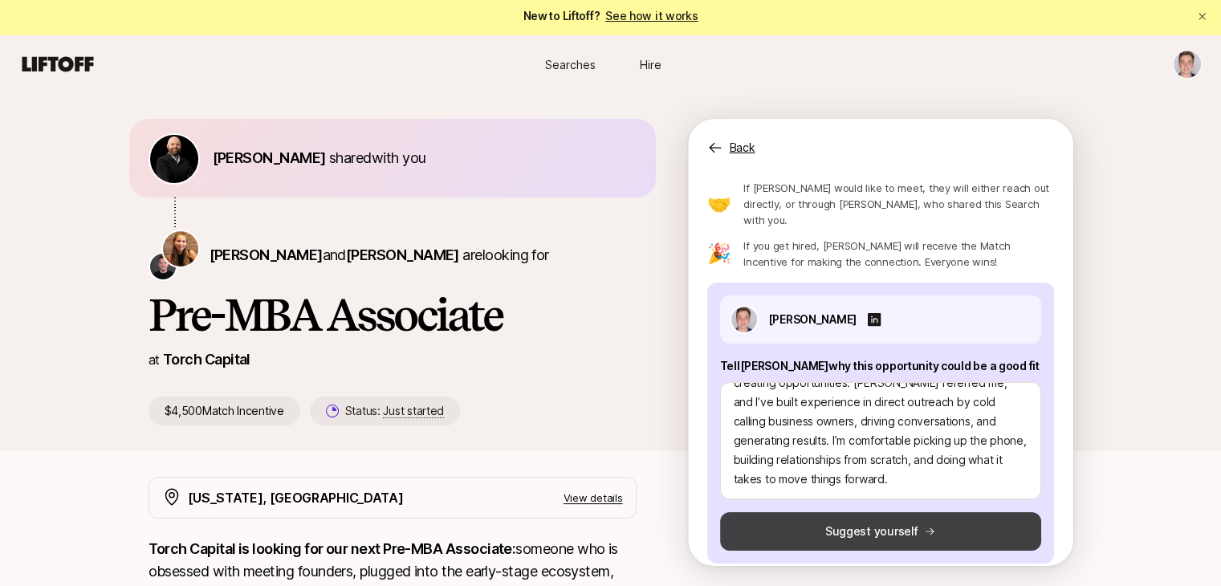
click at [910, 512] on button "Suggest yourself" at bounding box center [880, 531] width 321 height 39
type textarea "x"
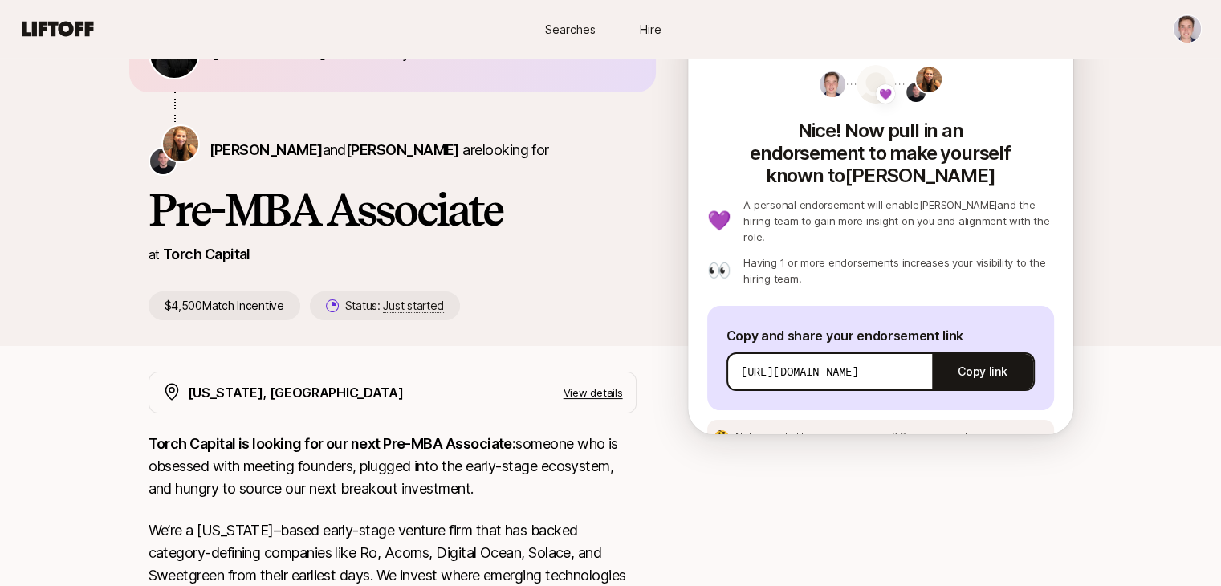
scroll to position [55, 0]
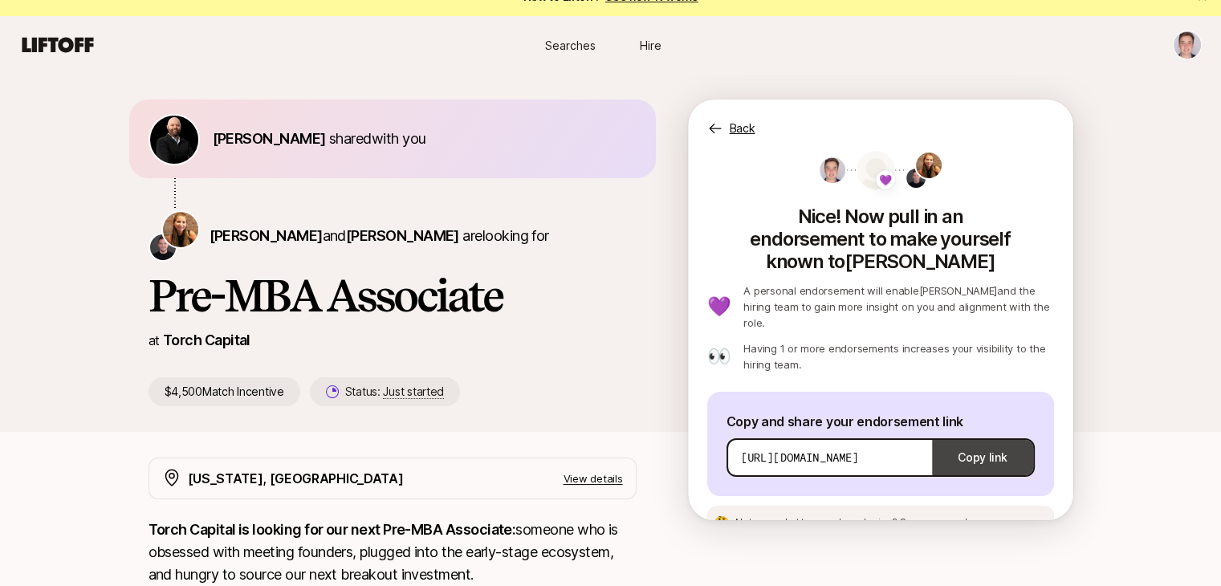
click at [954, 435] on button "Copy link" at bounding box center [982, 457] width 100 height 45
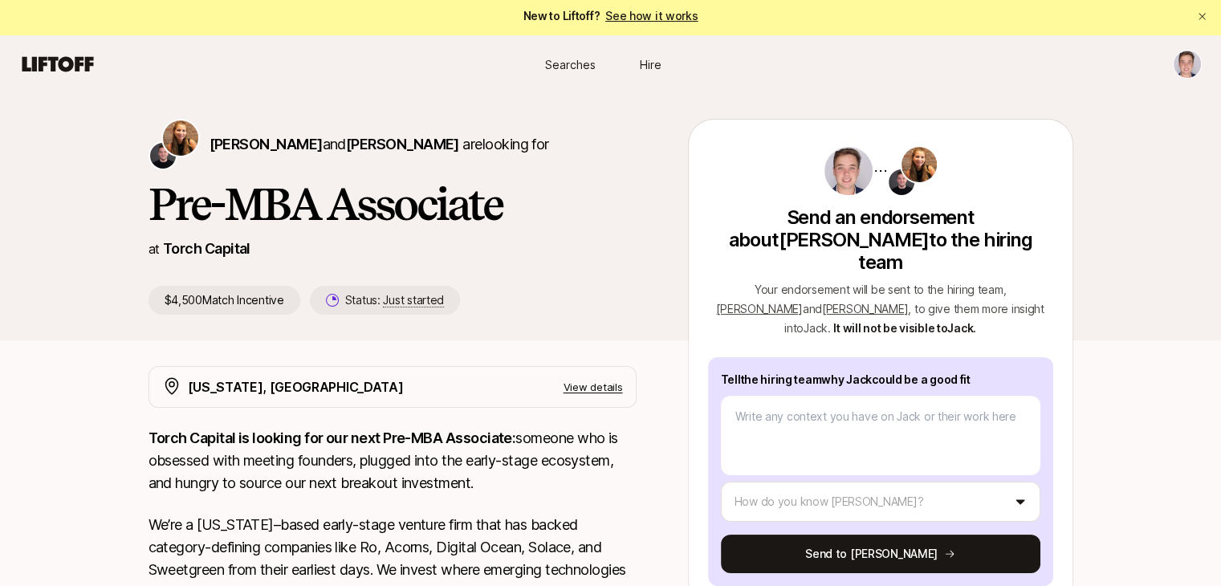
scroll to position [74, 0]
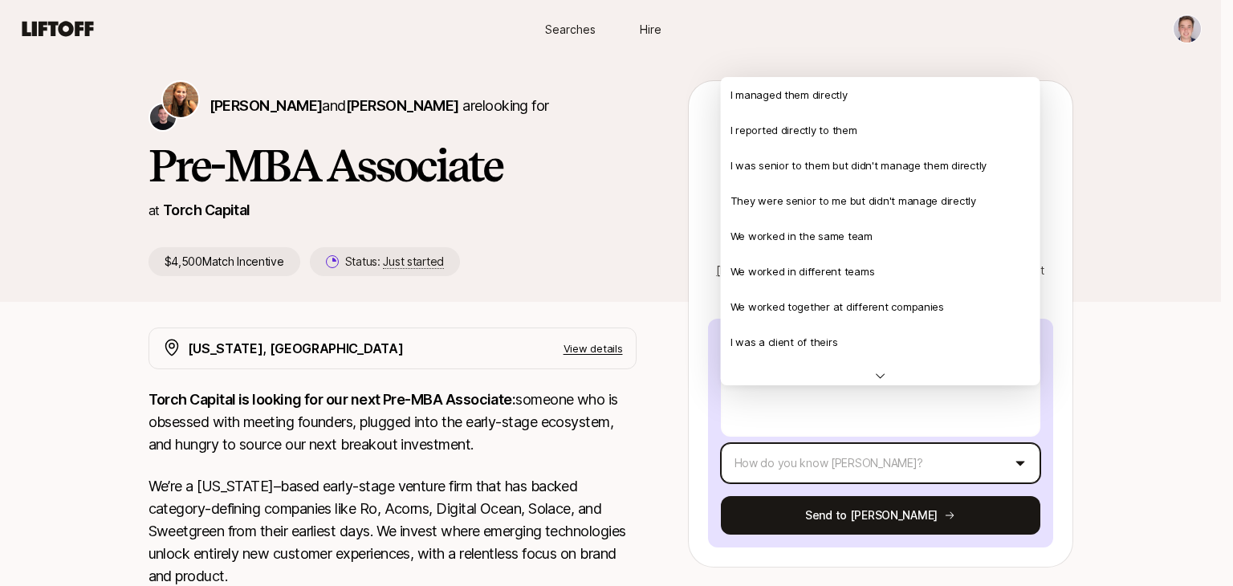
click at [803, 417] on html "New to Liftoff? See how it works Searches Hire Searches Hire Katie Reiner and C…" at bounding box center [616, 219] width 1233 height 586
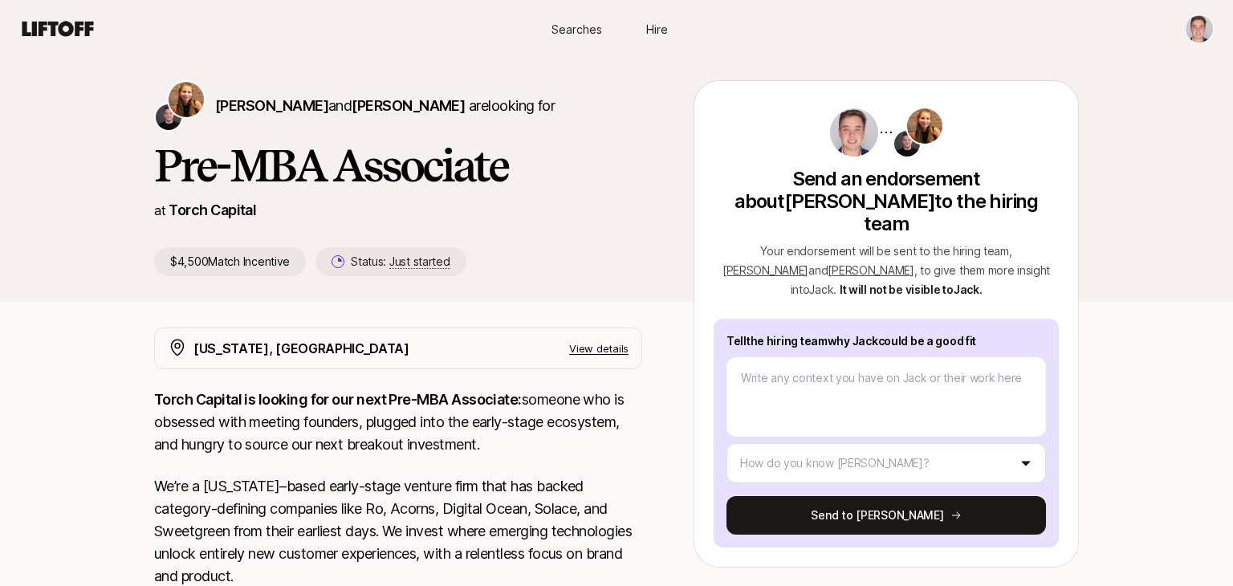
type textarea "x"
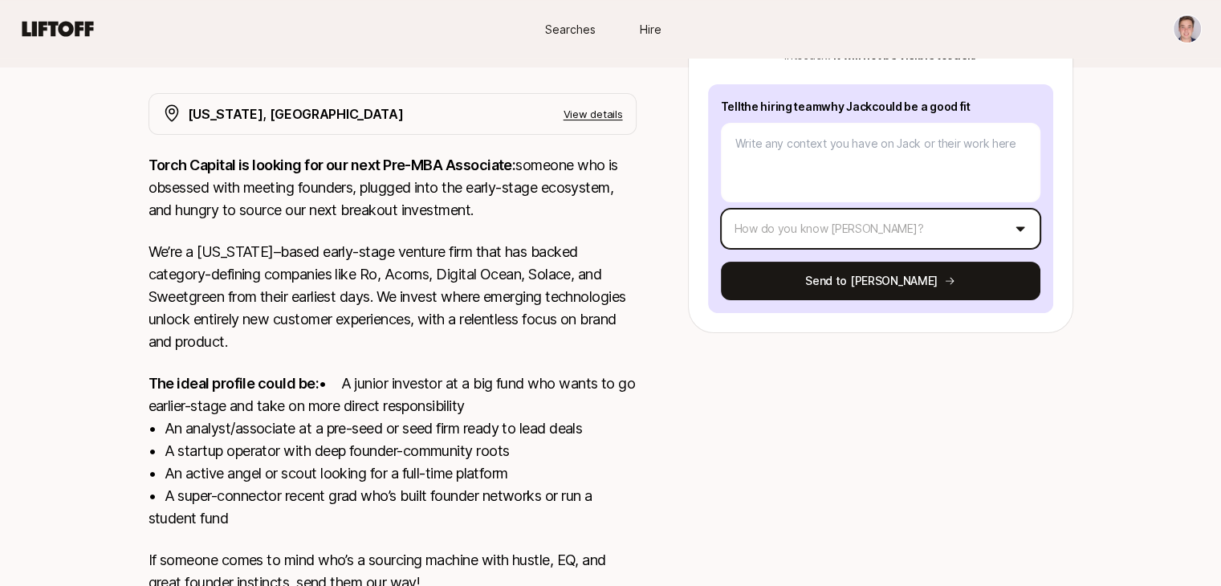
scroll to position [409, 0]
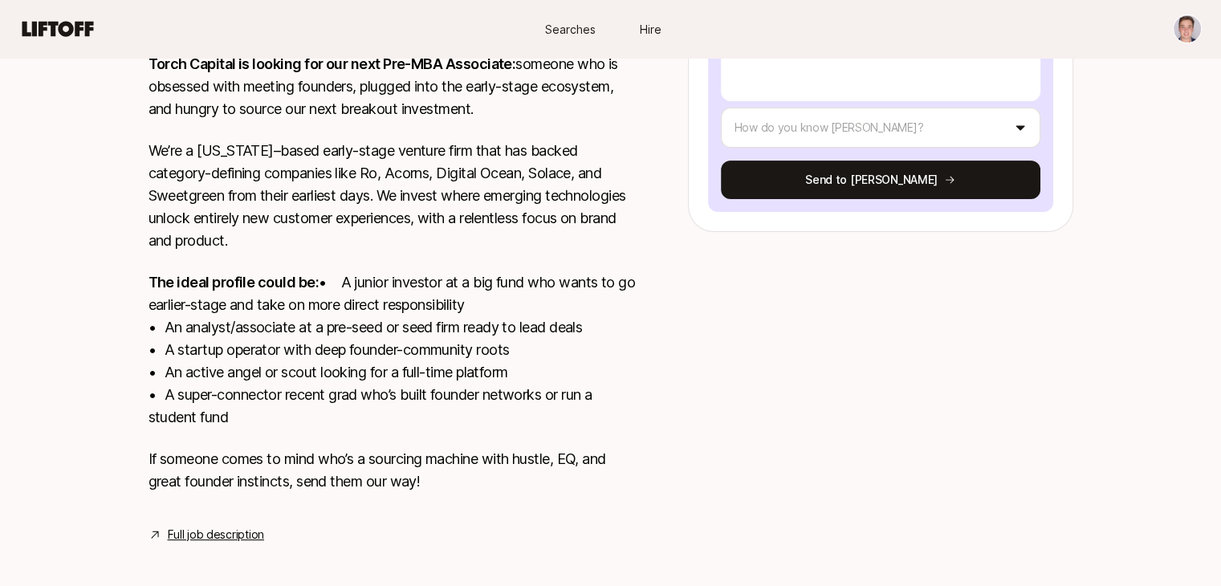
click at [494, 367] on p "The ideal profile could be: • A junior investor at a big fund who wants to go e…" at bounding box center [392, 349] width 488 height 157
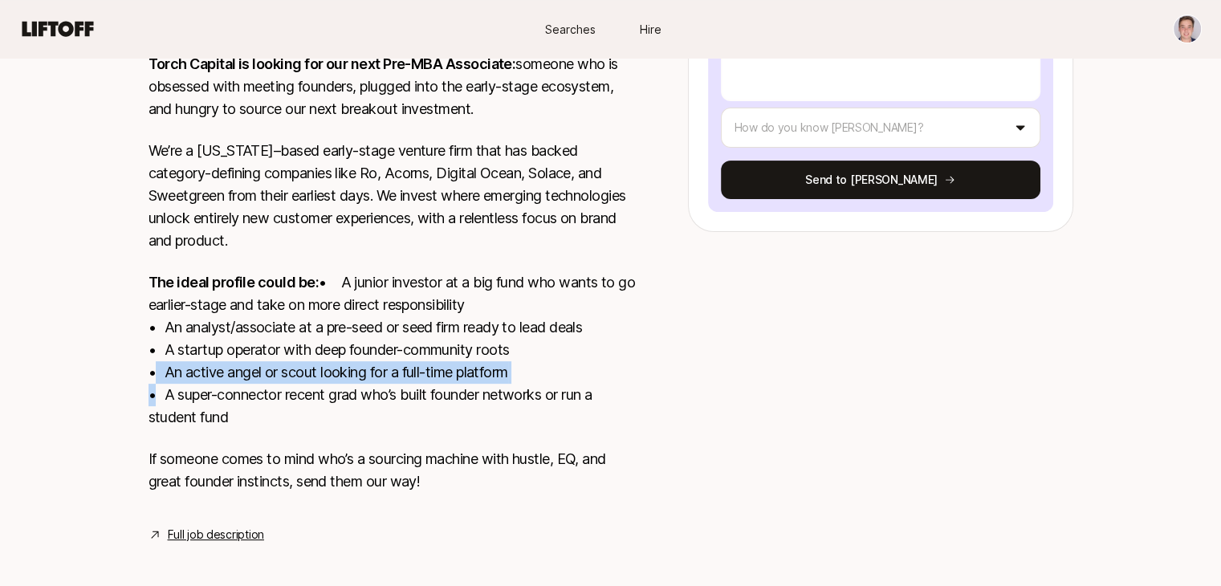
click at [494, 367] on p "The ideal profile could be: • A junior investor at a big fund who wants to go e…" at bounding box center [392, 349] width 488 height 157
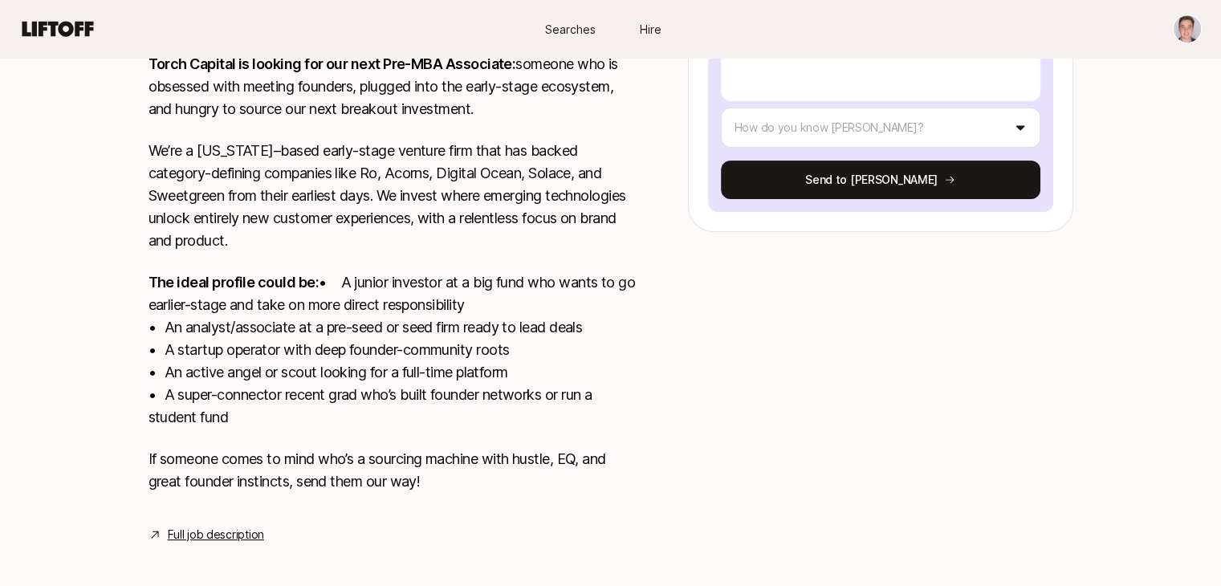
click at [450, 395] on p "The ideal profile could be: • A junior investor at a big fund who wants to go e…" at bounding box center [392, 349] width 488 height 157
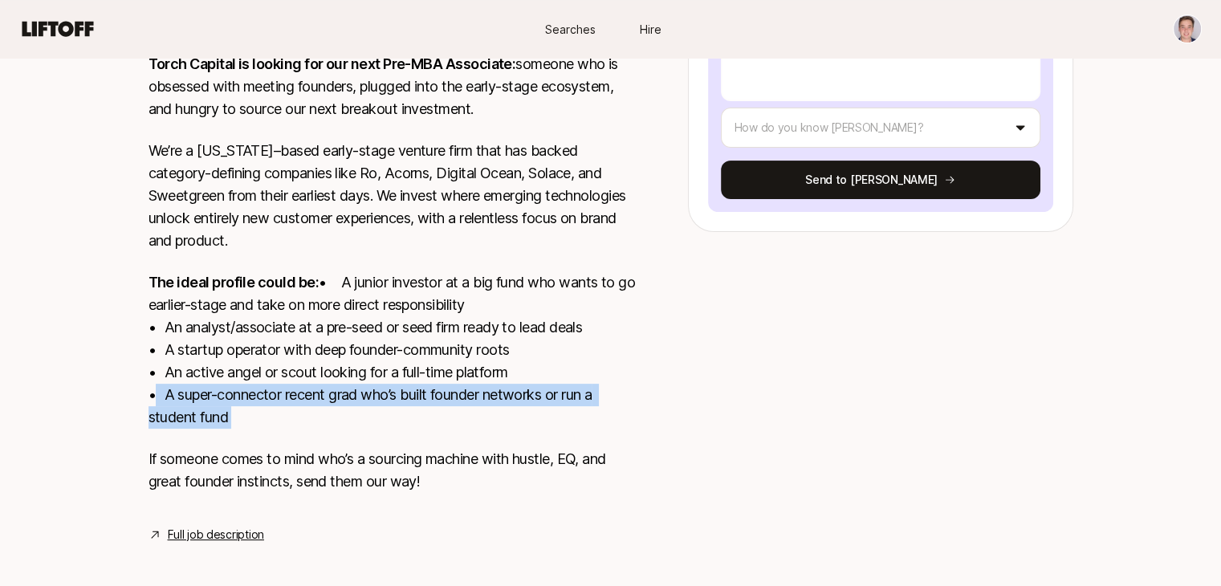
click at [450, 395] on p "The ideal profile could be: • A junior investor at a big fund who wants to go e…" at bounding box center [392, 349] width 488 height 157
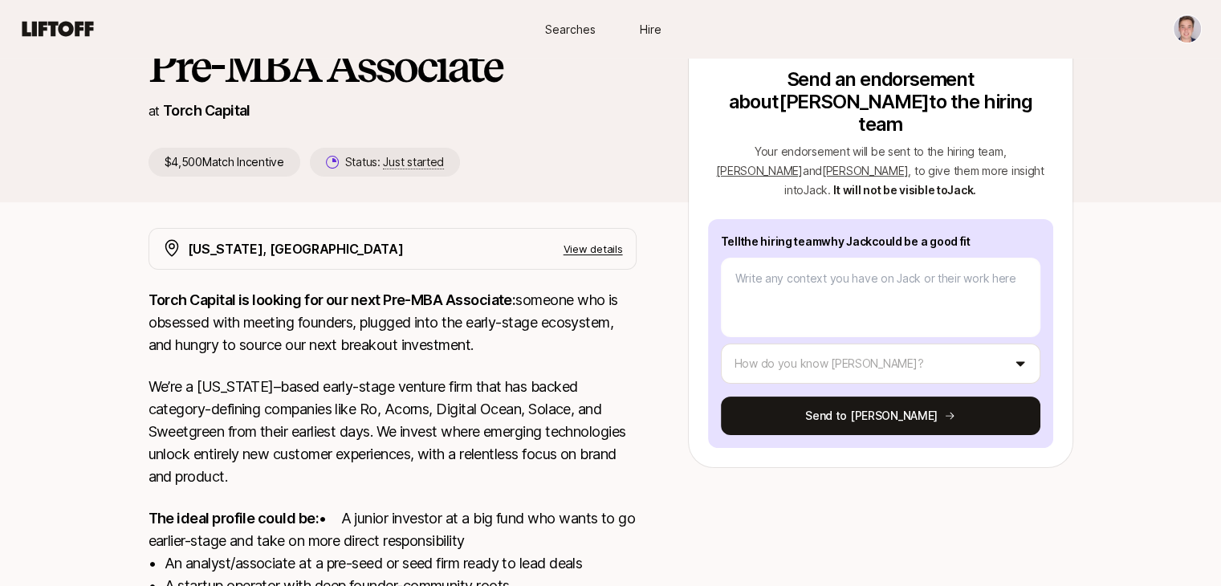
scroll to position [0, 0]
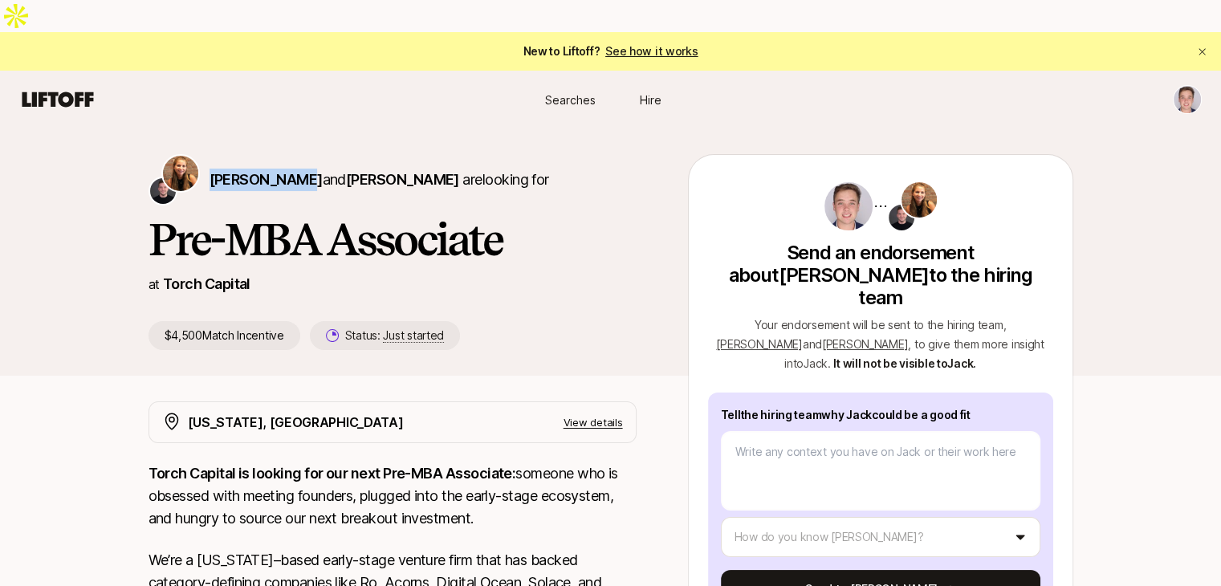
drag, startPoint x: 205, startPoint y: 152, endPoint x: 287, endPoint y: 155, distance: 81.9
click at [287, 155] on div "Katie Reiner and Christopher Harper are looking for" at bounding box center [392, 179] width 488 height 51
copy span "[PERSON_NAME]"
